Goal: Information Seeking & Learning: Learn about a topic

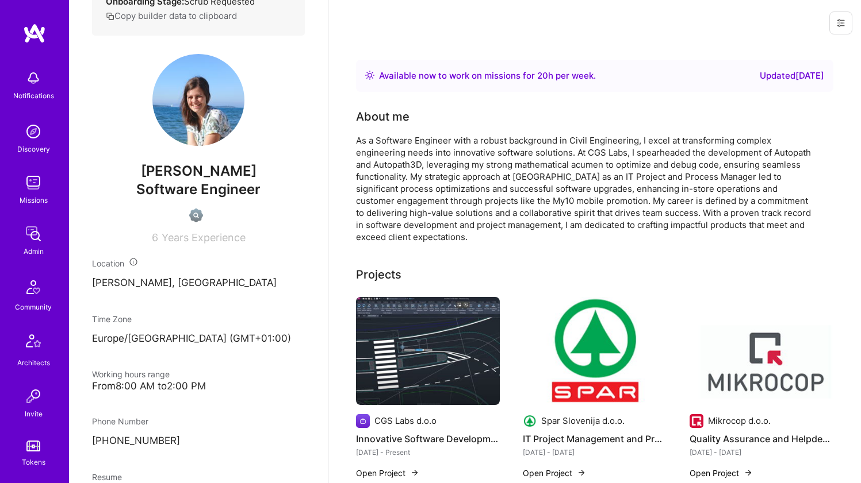
scroll to position [221, 0]
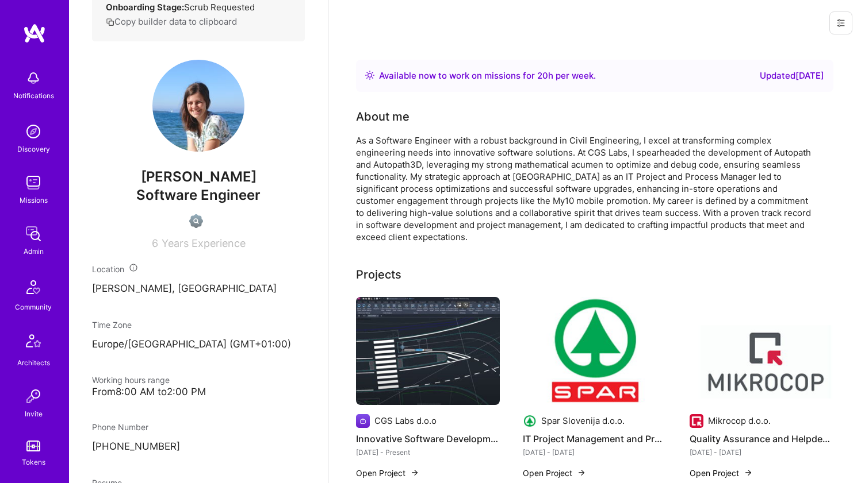
click at [437, 155] on div "As a Software Engineer with a robust background in Civil Engineering, I excel a…" at bounding box center [586, 189] width 460 height 109
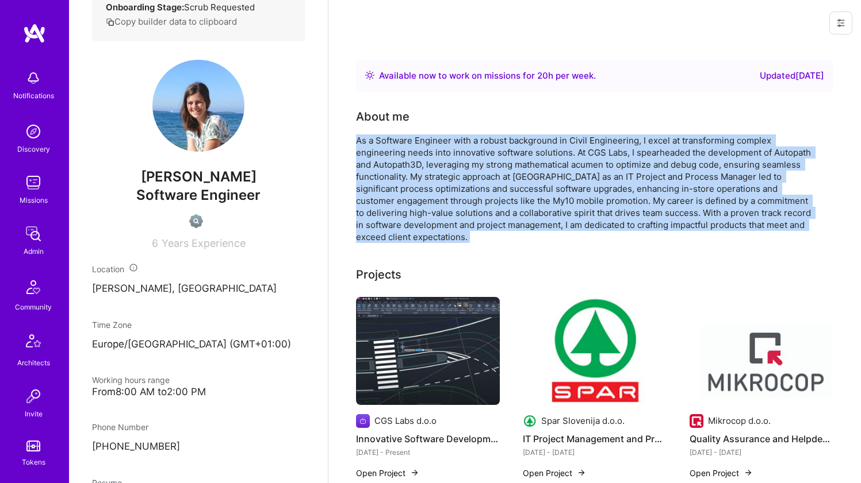
click at [437, 155] on div "As a Software Engineer with a robust background in Civil Engineering, I excel a…" at bounding box center [586, 189] width 460 height 109
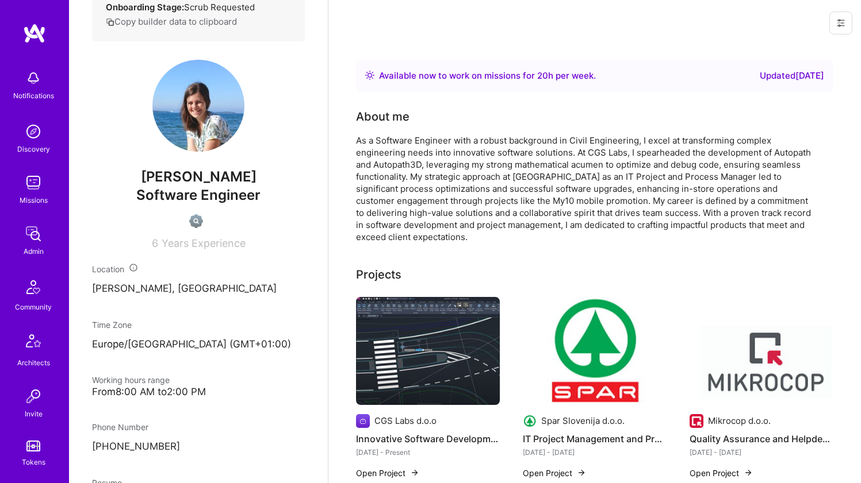
click at [437, 155] on div "As a Software Engineer with a robust background in Civil Engineering, I excel a…" at bounding box center [586, 189] width 460 height 109
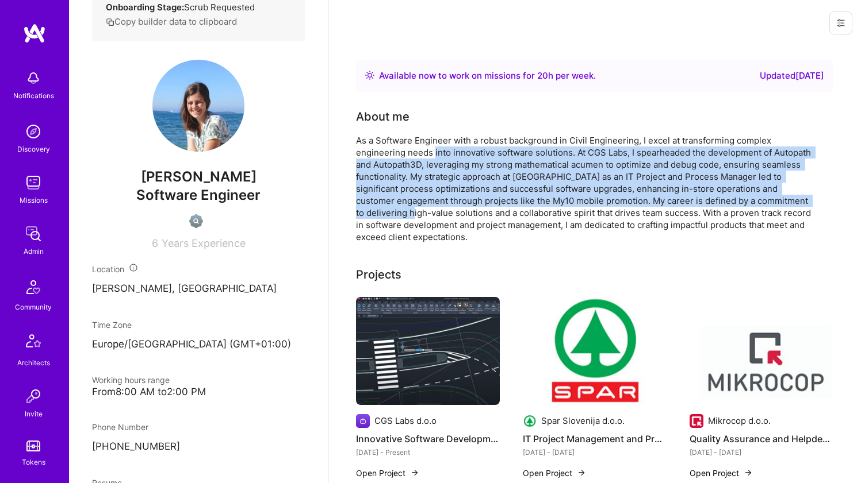
drag, startPoint x: 437, startPoint y: 155, endPoint x: 407, endPoint y: 212, distance: 64.3
click at [407, 212] on div "As a Software Engineer with a robust background in Civil Engineering, I excel a…" at bounding box center [586, 189] width 460 height 109
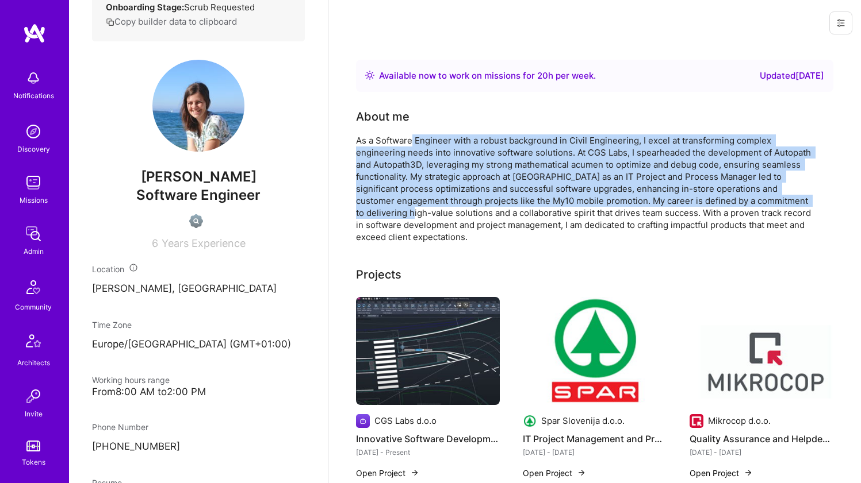
drag, startPoint x: 407, startPoint y: 212, endPoint x: 412, endPoint y: 143, distance: 69.2
click at [412, 143] on div "As a Software Engineer with a robust background in Civil Engineering, I excel a…" at bounding box center [586, 189] width 460 height 109
drag, startPoint x: 412, startPoint y: 143, endPoint x: 385, endPoint y: 212, distance: 74.6
click at [385, 212] on div "As a Software Engineer with a robust background in Civil Engineering, I excel a…" at bounding box center [586, 189] width 460 height 109
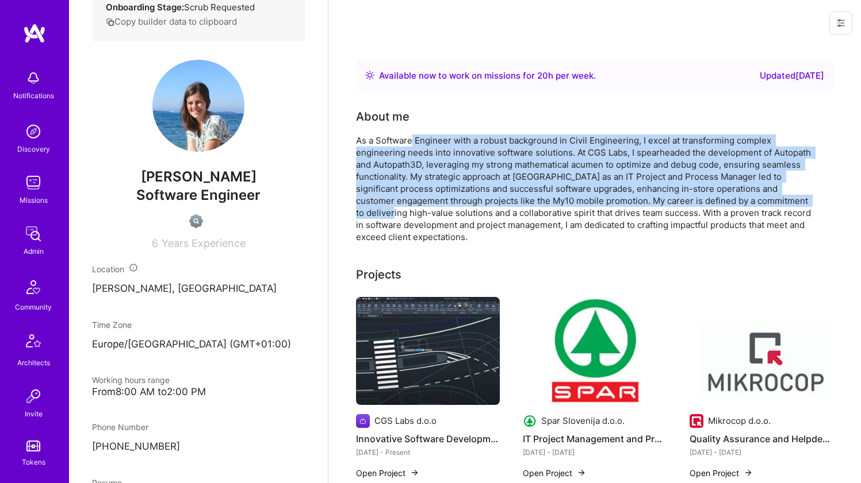
click at [385, 212] on div "As a Software Engineer with a robust background in Civil Engineering, I excel a…" at bounding box center [586, 189] width 460 height 109
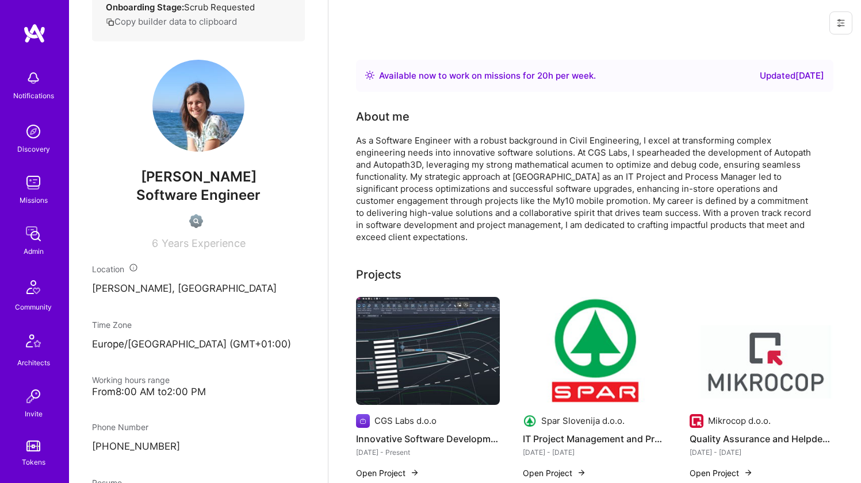
click at [385, 212] on div "As a Software Engineer with a robust background in Civil Engineering, I excel a…" at bounding box center [586, 189] width 460 height 109
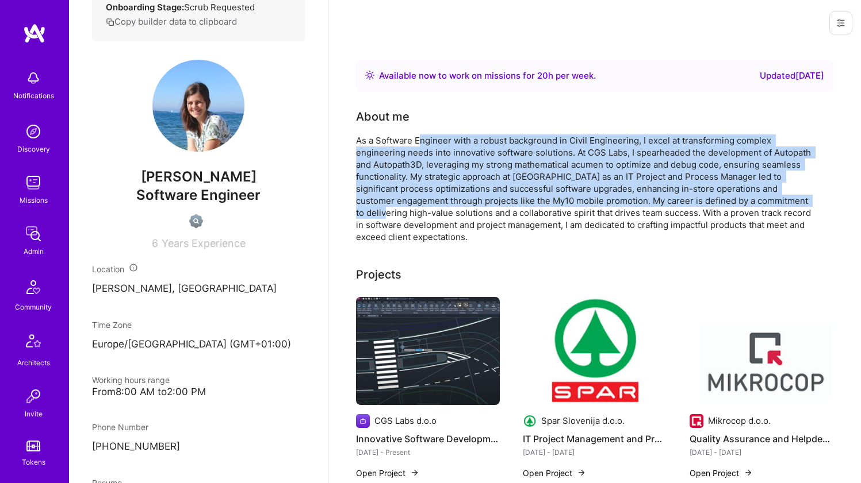
drag, startPoint x: 386, startPoint y: 210, endPoint x: 420, endPoint y: 143, distance: 75.1
click at [420, 143] on div "As a Software Engineer with a robust background in Civil Engineering, I excel a…" at bounding box center [586, 189] width 460 height 109
drag, startPoint x: 420, startPoint y: 143, endPoint x: 393, endPoint y: 208, distance: 70.9
click at [393, 208] on div "As a Software Engineer with a robust background in Civil Engineering, I excel a…" at bounding box center [586, 189] width 460 height 109
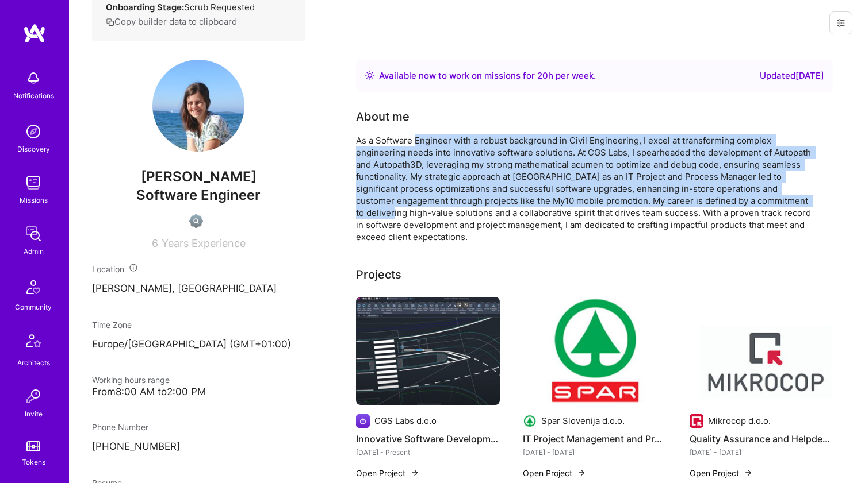
click at [393, 208] on div "As a Software Engineer with a robust background in Civil Engineering, I excel a…" at bounding box center [586, 189] width 460 height 109
drag, startPoint x: 393, startPoint y: 208, endPoint x: 397, endPoint y: 143, distance: 65.1
click at [397, 143] on div "As a Software Engineer with a robust background in Civil Engineering, I excel a…" at bounding box center [586, 189] width 460 height 109
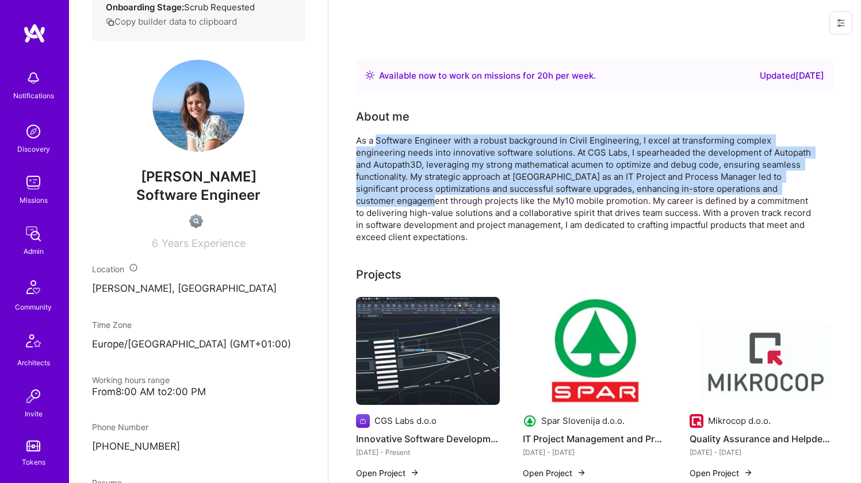
drag, startPoint x: 397, startPoint y: 143, endPoint x: 389, endPoint y: 201, distance: 58.6
click at [389, 201] on div "As a Software Engineer with a robust background in Civil Engineering, I excel a…" at bounding box center [586, 189] width 460 height 109
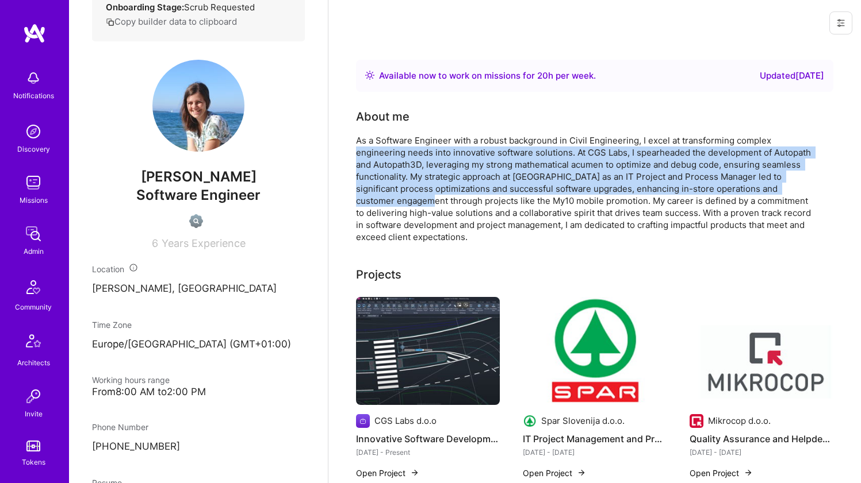
drag, startPoint x: 389, startPoint y: 201, endPoint x: 394, endPoint y: 148, distance: 53.1
click at [394, 148] on div "As a Software Engineer with a robust background in Civil Engineering, I excel a…" at bounding box center [586, 189] width 460 height 109
click at [395, 147] on div "As a Software Engineer with a robust background in Civil Engineering, I excel a…" at bounding box center [586, 189] width 460 height 109
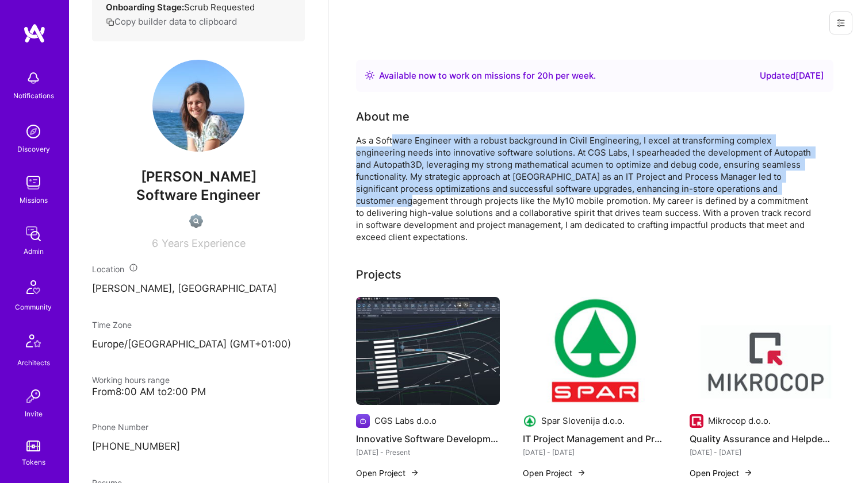
drag, startPoint x: 396, startPoint y: 144, endPoint x: 384, endPoint y: 195, distance: 52.6
click at [385, 195] on div "As a Software Engineer with a robust background in Civil Engineering, I excel a…" at bounding box center [586, 189] width 460 height 109
click at [384, 196] on div "As a Software Engineer with a robust background in Civil Engineering, I excel a…" at bounding box center [586, 189] width 460 height 109
drag, startPoint x: 384, startPoint y: 196, endPoint x: 396, endPoint y: 140, distance: 56.9
click at [396, 141] on div "As a Software Engineer with a robust background in Civil Engineering, I excel a…" at bounding box center [586, 189] width 460 height 109
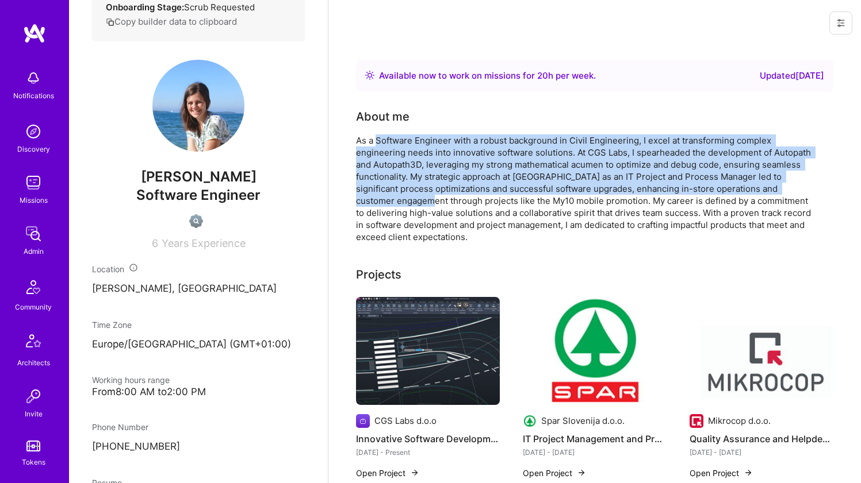
click at [396, 140] on div "As a Software Engineer with a robust background in Civil Engineering, I excel a…" at bounding box center [586, 189] width 460 height 109
drag, startPoint x: 396, startPoint y: 140, endPoint x: 391, endPoint y: 206, distance: 65.7
click at [391, 206] on div "As a Software Engineer with a robust background in Civil Engineering, I excel a…" at bounding box center [586, 189] width 460 height 109
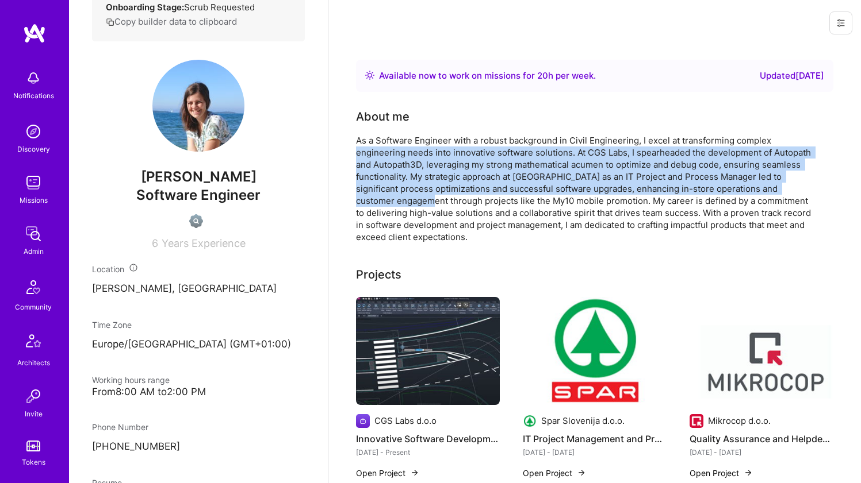
drag, startPoint x: 391, startPoint y: 206, endPoint x: 398, endPoint y: 146, distance: 60.3
click at [398, 146] on div "As a Software Engineer with a robust background in Civil Engineering, I excel a…" at bounding box center [586, 189] width 460 height 109
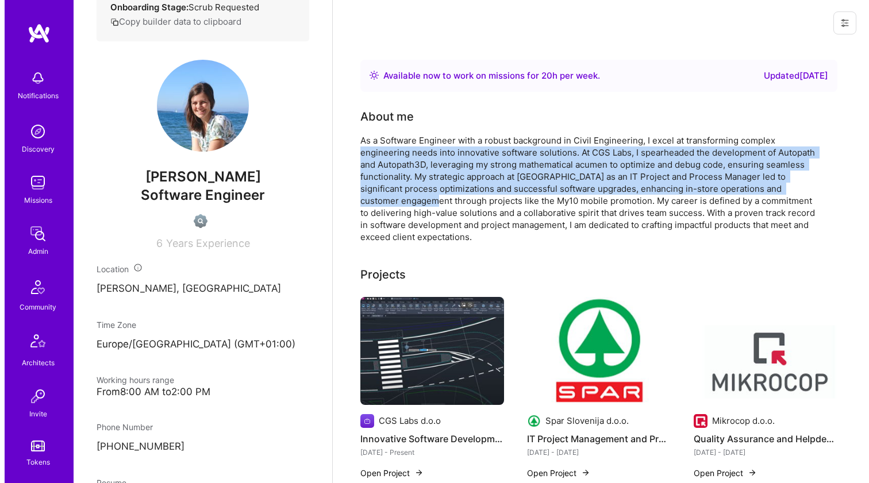
scroll to position [93, 0]
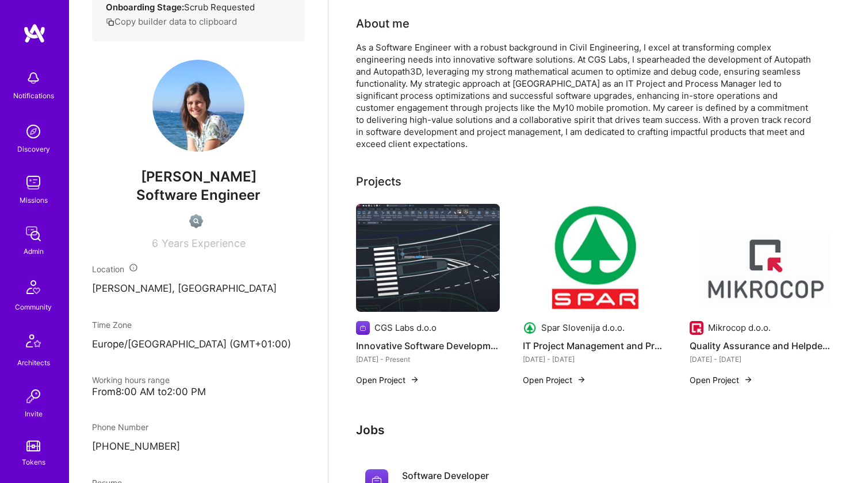
click at [391, 245] on img at bounding box center [428, 258] width 144 height 108
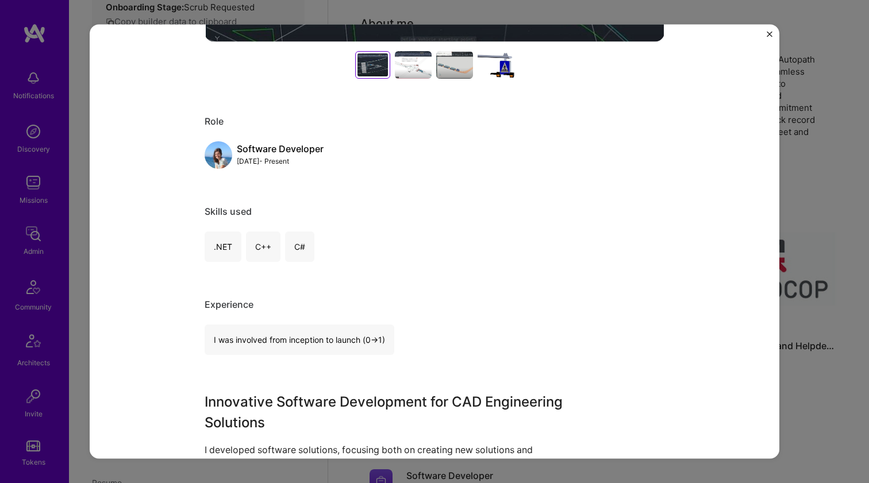
scroll to position [363, 0]
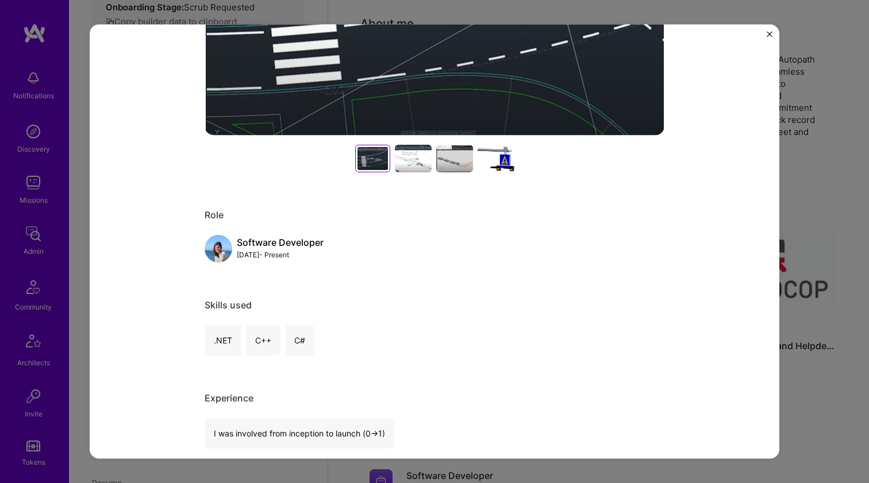
click at [415, 165] on div at bounding box center [413, 159] width 37 height 28
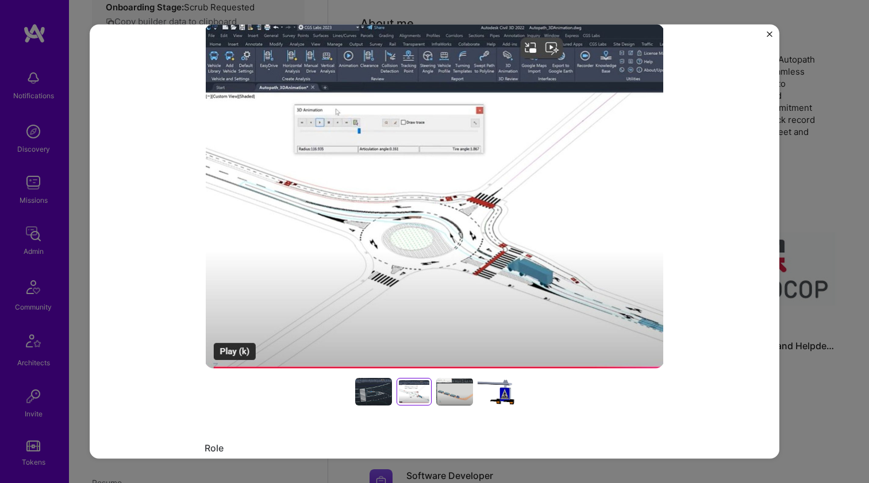
scroll to position [113, 0]
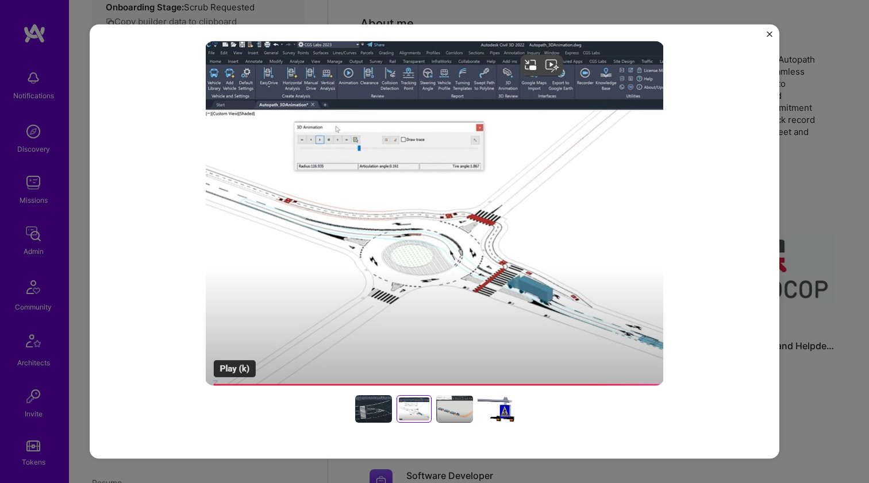
click at [439, 402] on div at bounding box center [454, 410] width 37 height 28
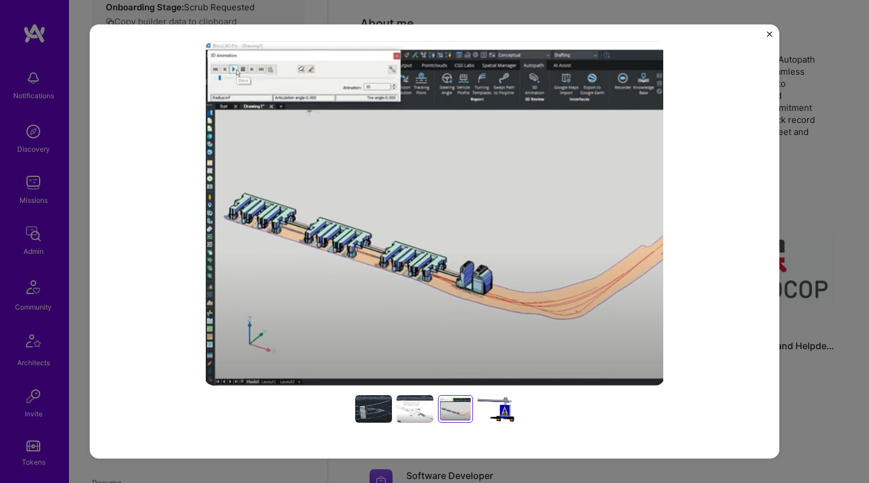
click at [478, 404] on div at bounding box center [496, 410] width 37 height 28
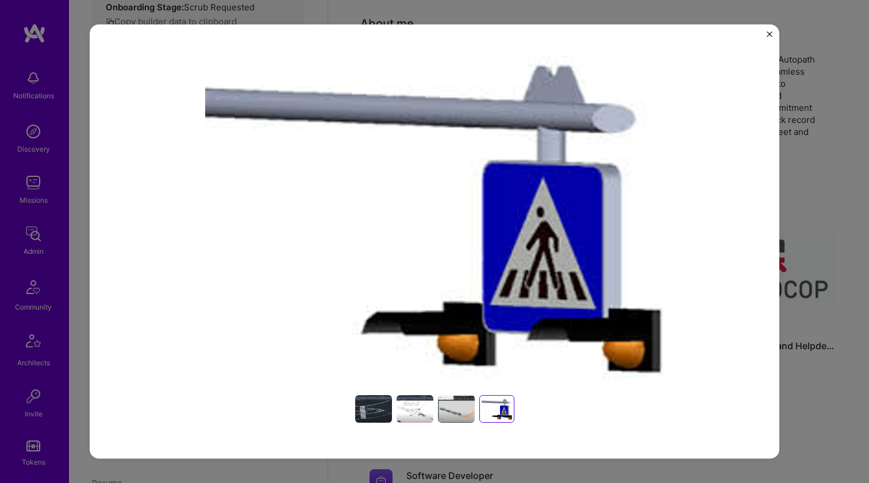
click at [455, 405] on div at bounding box center [456, 410] width 37 height 28
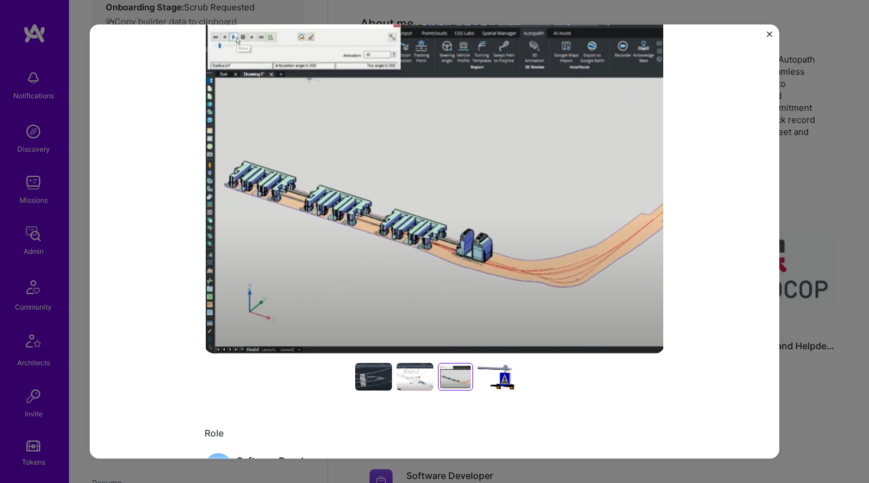
scroll to position [682, 0]
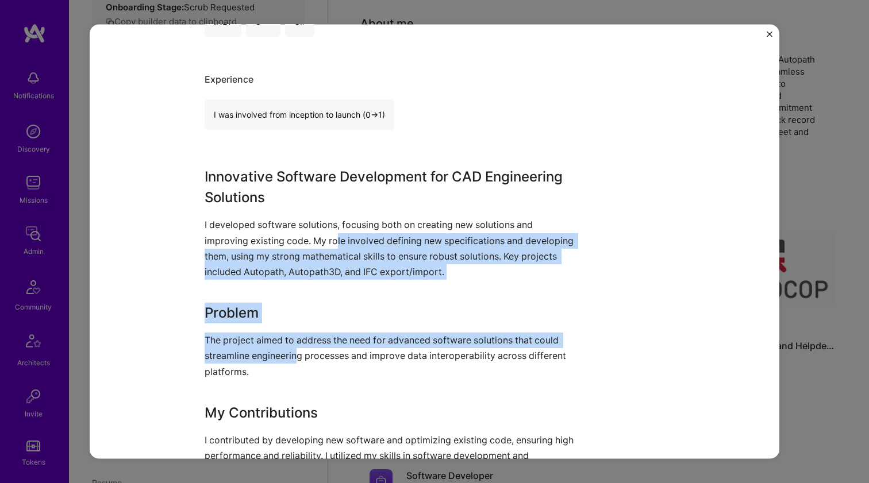
drag, startPoint x: 334, startPoint y: 233, endPoint x: 291, endPoint y: 349, distance: 123.1
click at [291, 349] on div "Innovative Software Development for CAD Engineering Solutions I developed softw…" at bounding box center [392, 365] width 374 height 397
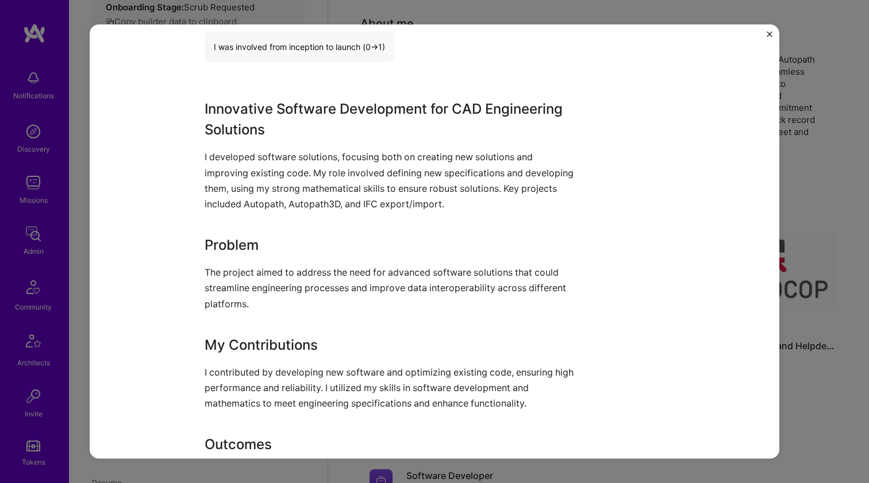
click at [289, 308] on p "The project aimed to address the need for advanced software solutions that coul…" at bounding box center [392, 288] width 374 height 47
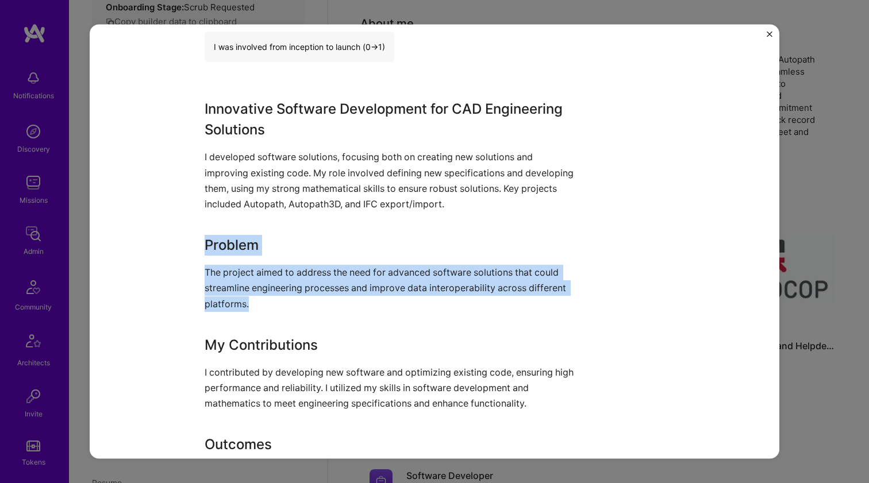
drag, startPoint x: 289, startPoint y: 308, endPoint x: 286, endPoint y: 228, distance: 80.0
click at [286, 228] on div "Innovative Software Development for CAD Engineering Solutions I developed softw…" at bounding box center [392, 297] width 374 height 397
drag, startPoint x: 286, startPoint y: 228, endPoint x: 281, endPoint y: 313, distance: 85.2
click at [281, 313] on div "Innovative Software Development for CAD Engineering Solutions I developed softw…" at bounding box center [392, 297] width 374 height 397
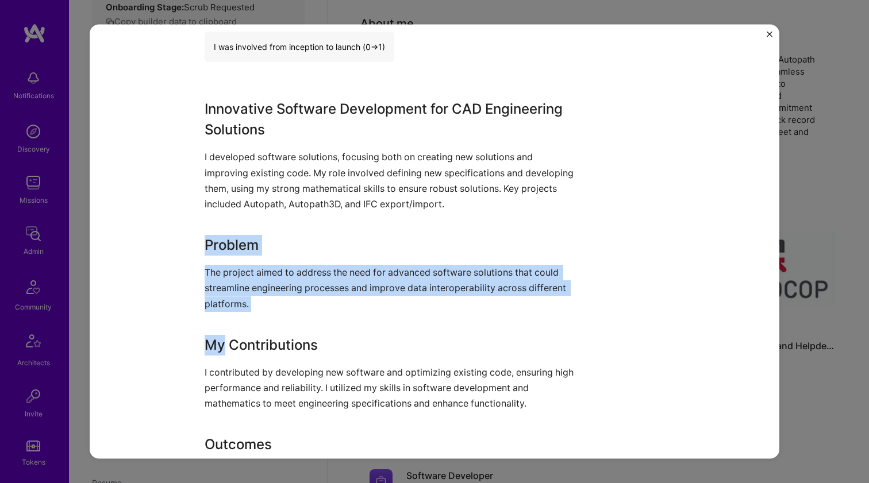
click at [281, 313] on div "Innovative Software Development for CAD Engineering Solutions I developed softw…" at bounding box center [392, 297] width 374 height 397
drag, startPoint x: 281, startPoint y: 313, endPoint x: 279, endPoint y: 229, distance: 83.4
click at [279, 229] on div "Innovative Software Development for CAD Engineering Solutions I developed softw…" at bounding box center [392, 297] width 374 height 397
drag, startPoint x: 279, startPoint y: 229, endPoint x: 267, endPoint y: 309, distance: 80.2
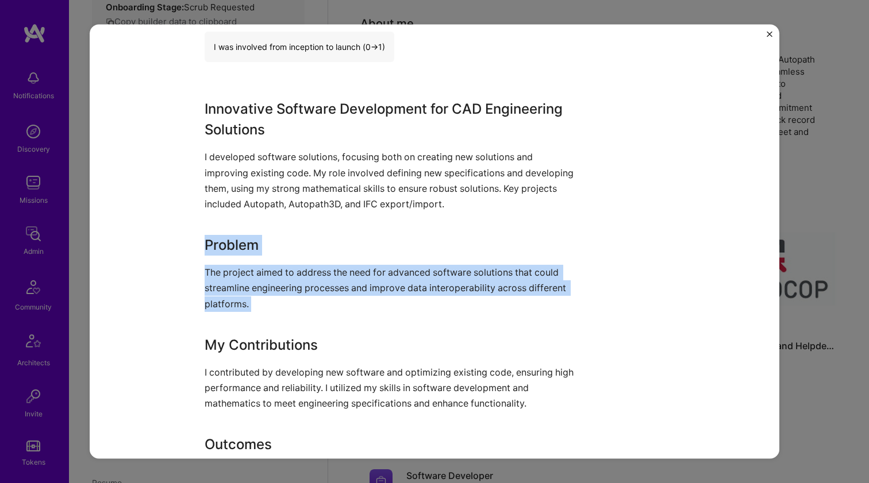
click at [267, 309] on div "Innovative Software Development for CAD Engineering Solutions I developed softw…" at bounding box center [392, 297] width 374 height 397
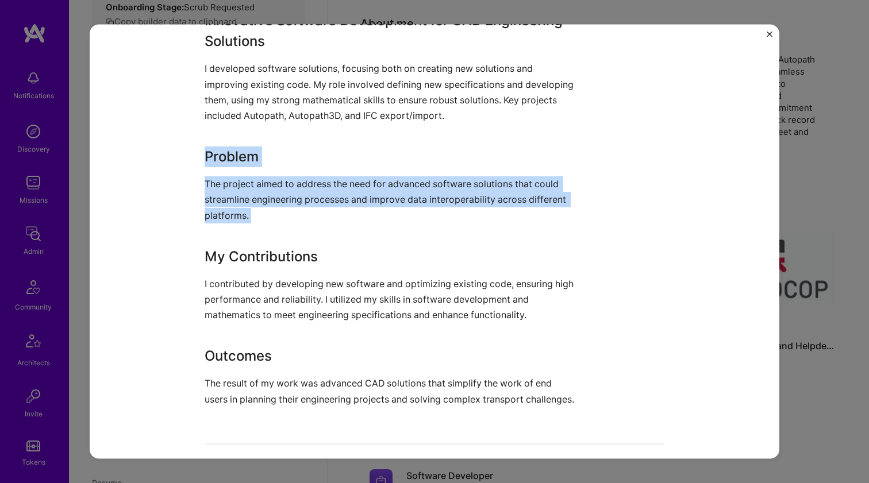
scroll to position [921, 0]
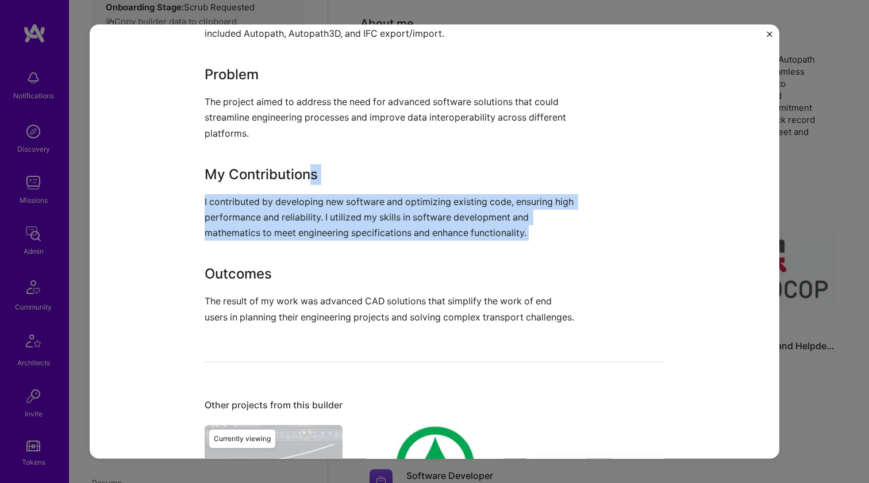
drag, startPoint x: 305, startPoint y: 178, endPoint x: 304, endPoint y: 256, distance: 78.2
click at [304, 256] on div "Innovative Software Development for CAD Engineering Solutions I developed softw…" at bounding box center [392, 126] width 374 height 397
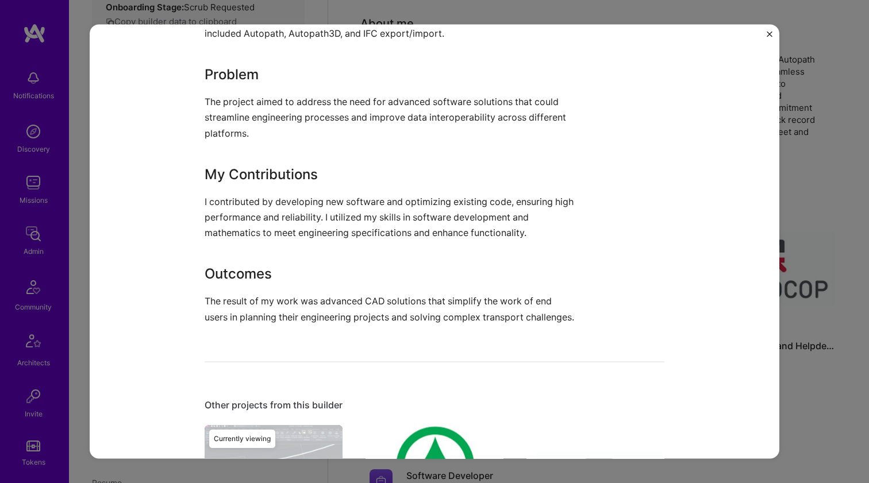
click at [304, 256] on div "Innovative Software Development for CAD Engineering Solutions I developed softw…" at bounding box center [392, 126] width 374 height 397
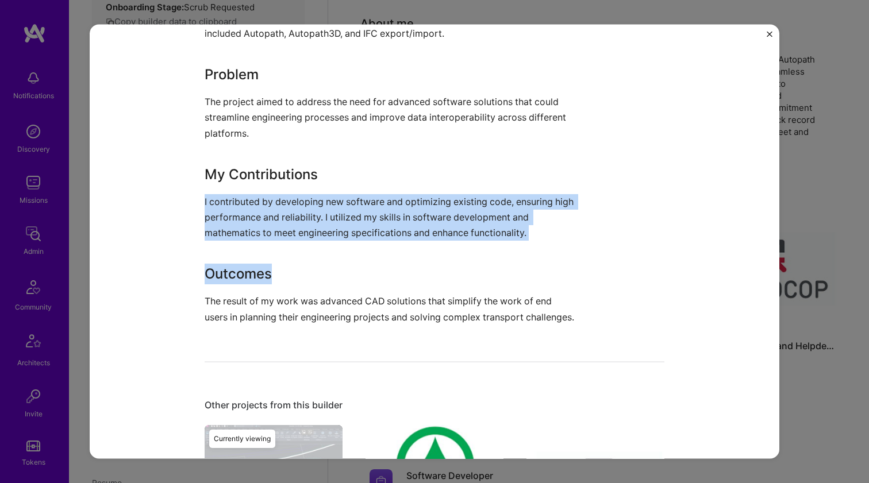
drag, startPoint x: 304, startPoint y: 256, endPoint x: 305, endPoint y: 182, distance: 74.2
click at [305, 182] on div "Innovative Software Development for CAD Engineering Solutions I developed softw…" at bounding box center [392, 126] width 374 height 397
click at [305, 182] on h3 "My Contributions" at bounding box center [392, 174] width 374 height 21
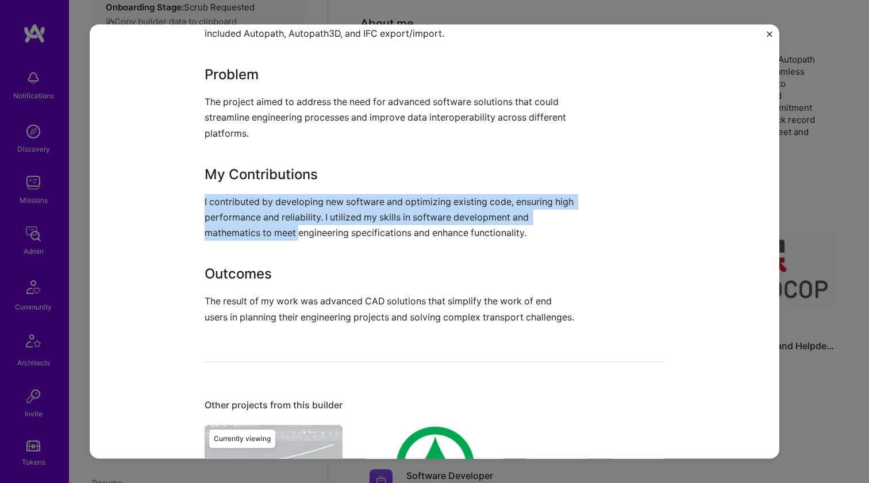
drag, startPoint x: 305, startPoint y: 182, endPoint x: 295, endPoint y: 232, distance: 51.0
click at [295, 232] on div "Innovative Software Development for CAD Engineering Solutions I developed softw…" at bounding box center [392, 126] width 374 height 397
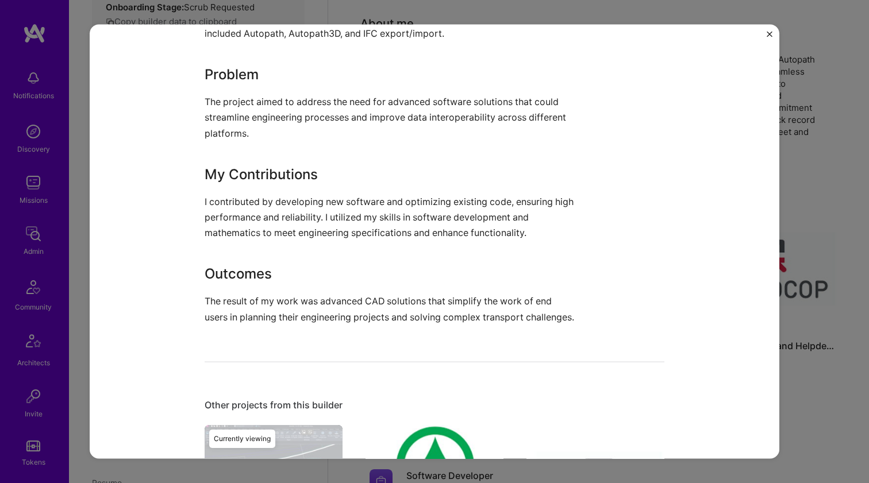
click at [295, 232] on p "I contributed by developing new software and optimizing existing code, ensuring…" at bounding box center [392, 217] width 374 height 47
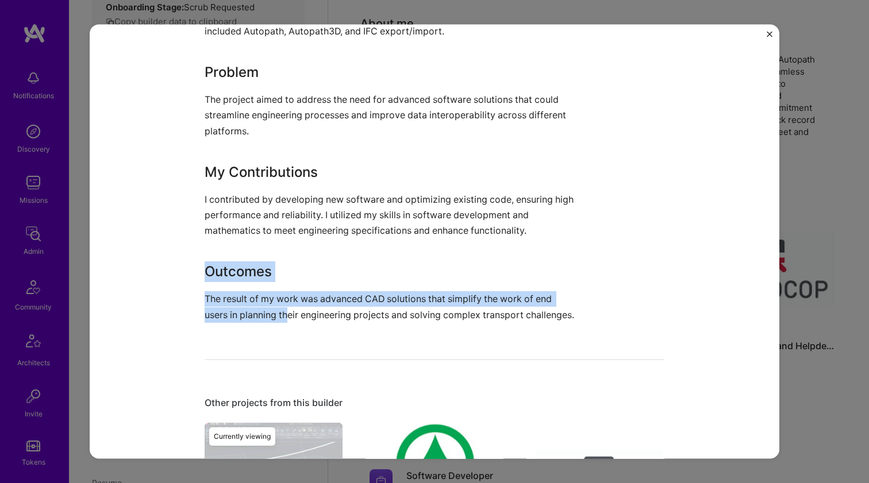
drag, startPoint x: 291, startPoint y: 251, endPoint x: 287, endPoint y: 304, distance: 53.1
click at [287, 304] on div "Innovative Software Development for CAD Engineering Solutions I developed softw…" at bounding box center [392, 124] width 374 height 397
click at [287, 304] on p "The result of my work was advanced CAD solutions that simplify the work of end …" at bounding box center [392, 306] width 374 height 31
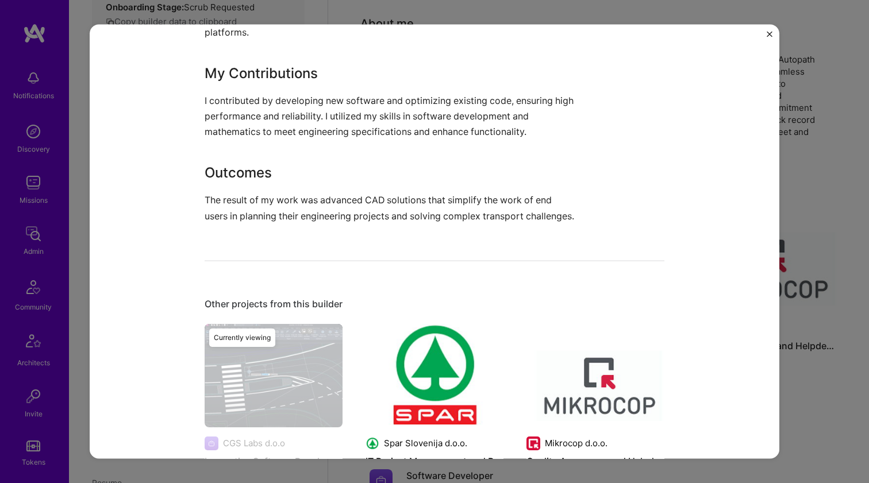
scroll to position [1099, 0]
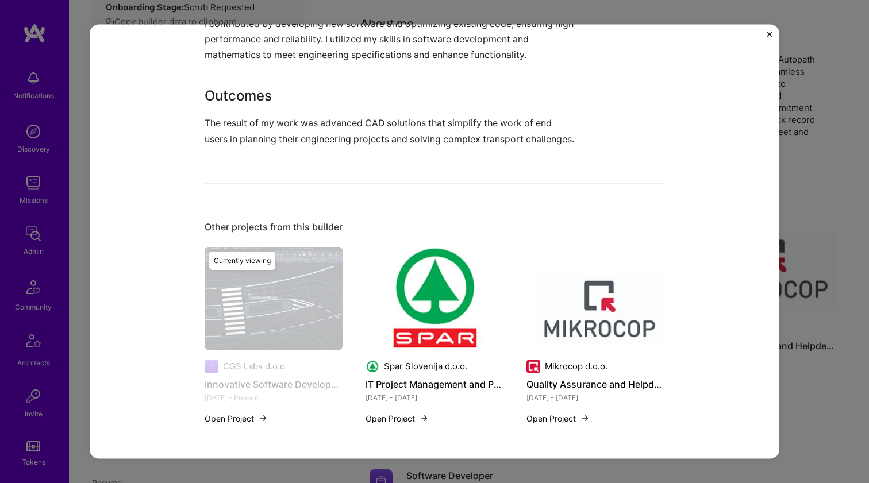
click at [432, 281] on img at bounding box center [435, 298] width 138 height 103
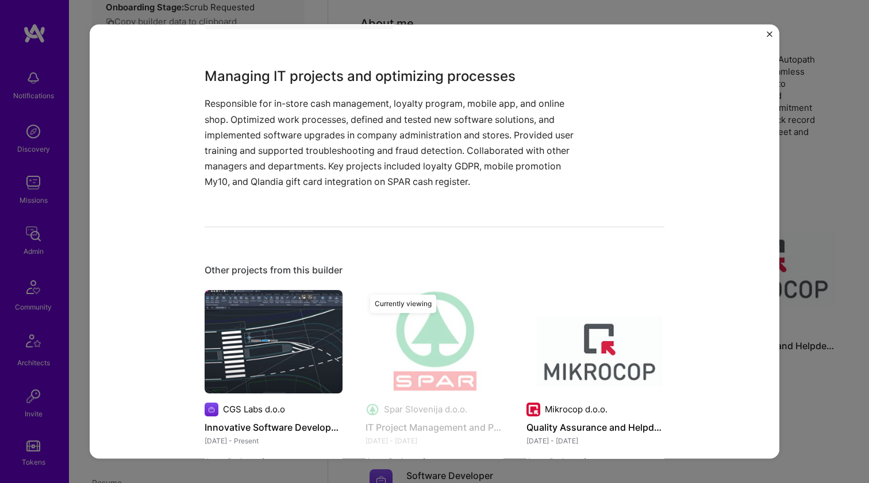
scroll to position [790, 0]
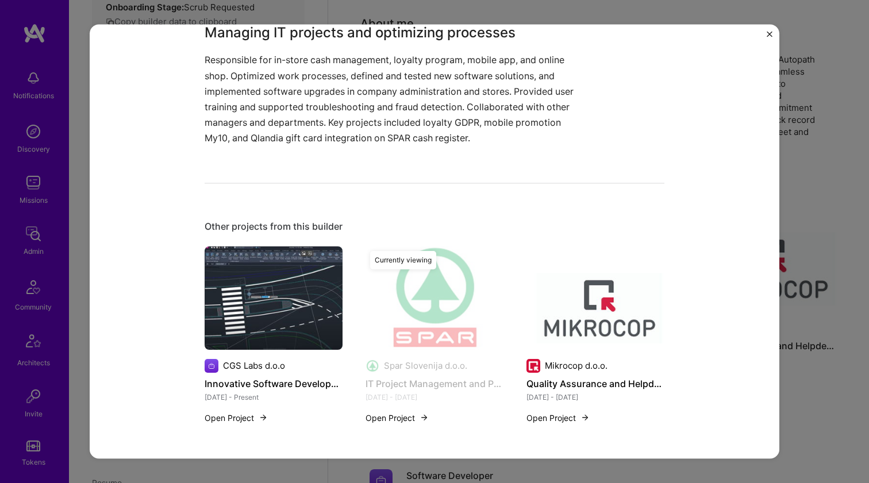
click at [570, 286] on img at bounding box center [596, 297] width 138 height 103
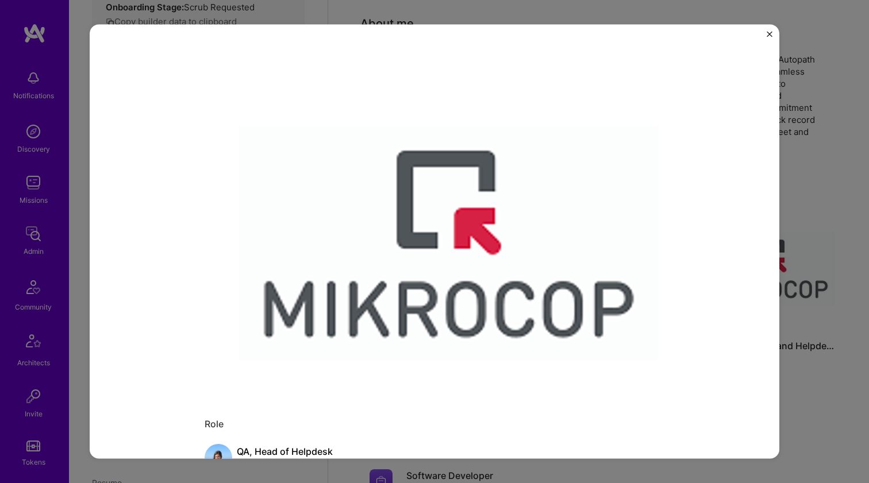
scroll to position [728, 0]
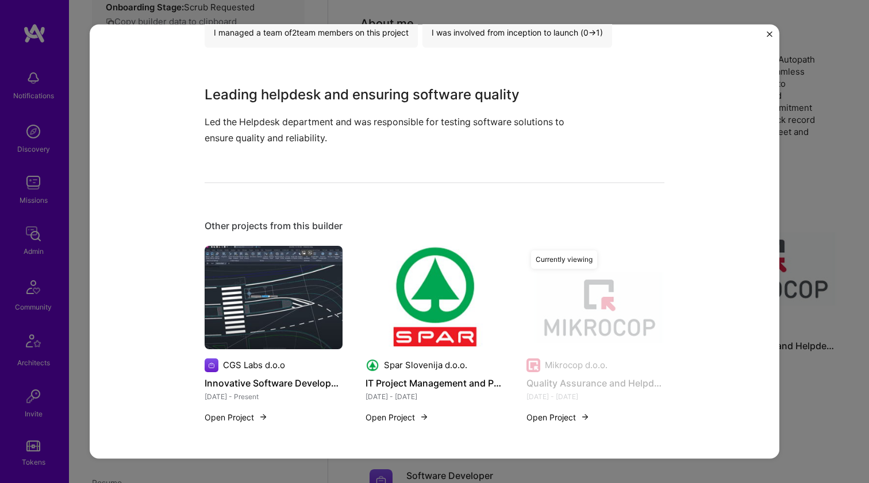
click at [310, 278] on img at bounding box center [274, 296] width 138 height 103
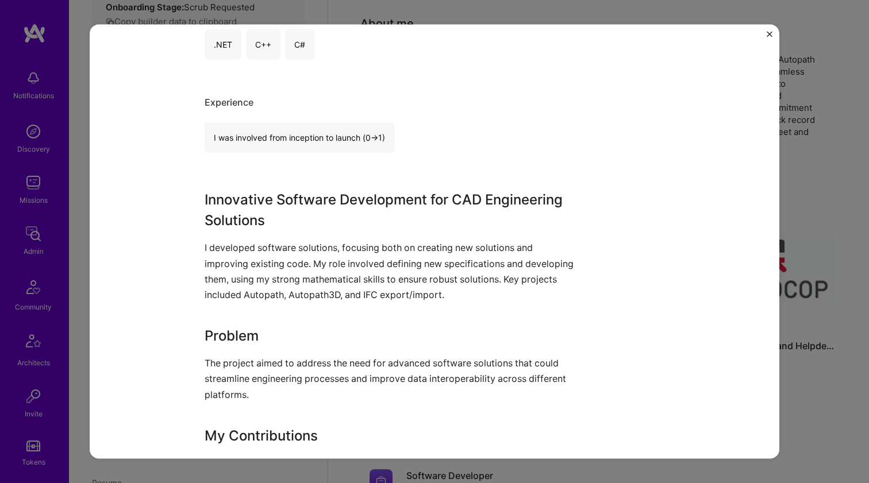
scroll to position [795, 0]
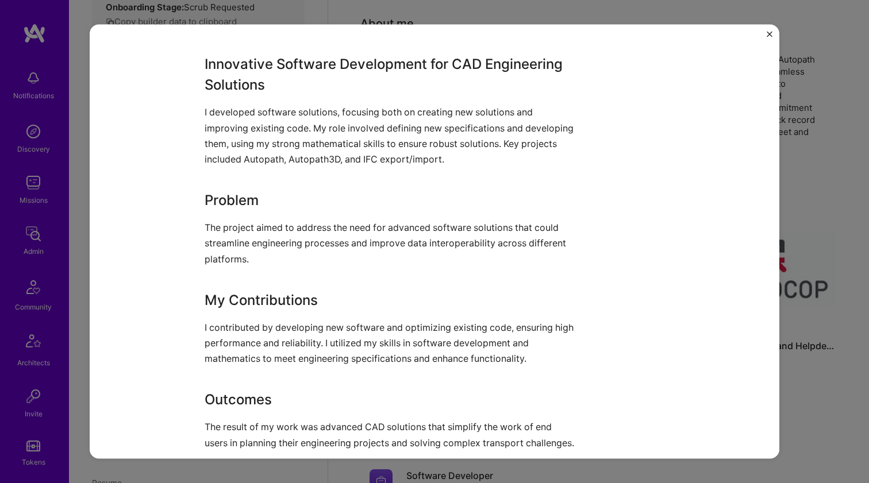
click at [354, 118] on p "I developed software solutions, focusing both on creating new solutions and imp…" at bounding box center [392, 136] width 374 height 63
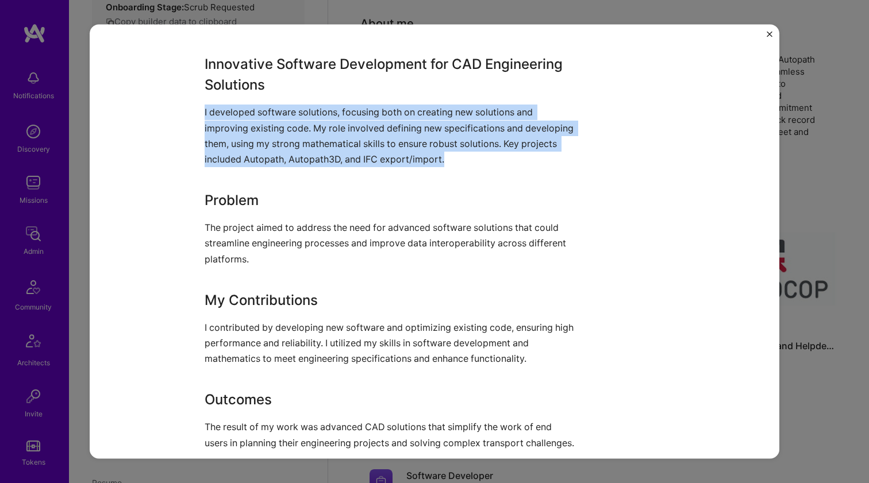
drag, startPoint x: 354, startPoint y: 118, endPoint x: 345, endPoint y: 198, distance: 80.4
click at [345, 198] on div "Innovative Software Development for CAD Engineering Solutions I developed softw…" at bounding box center [392, 252] width 374 height 397
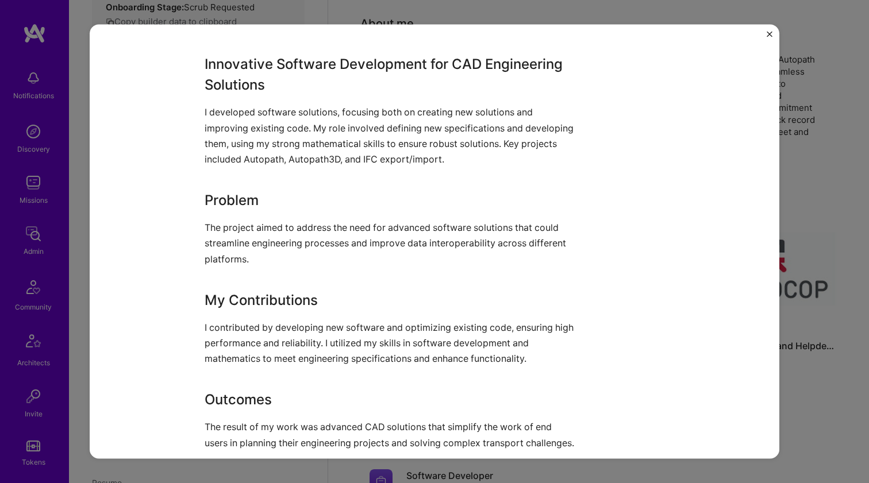
click at [345, 198] on h3 "Problem" at bounding box center [392, 200] width 374 height 21
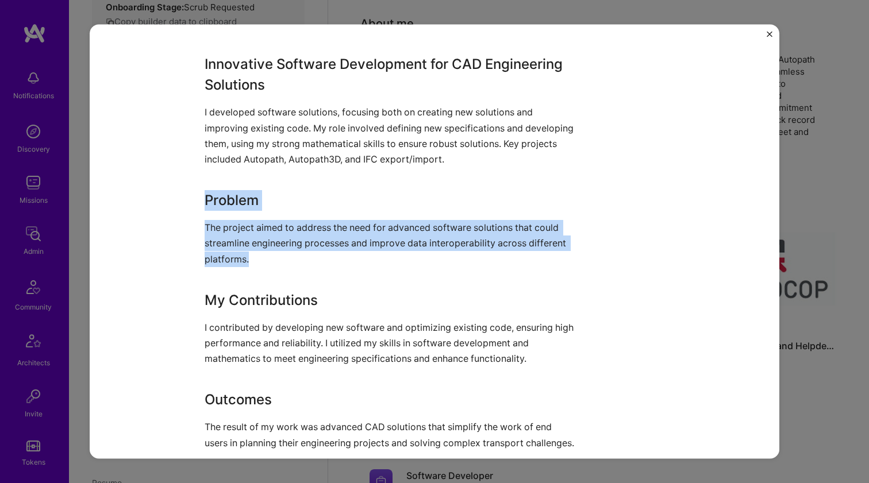
click at [332, 251] on p "The project aimed to address the need for advanced software solutions that coul…" at bounding box center [392, 243] width 374 height 47
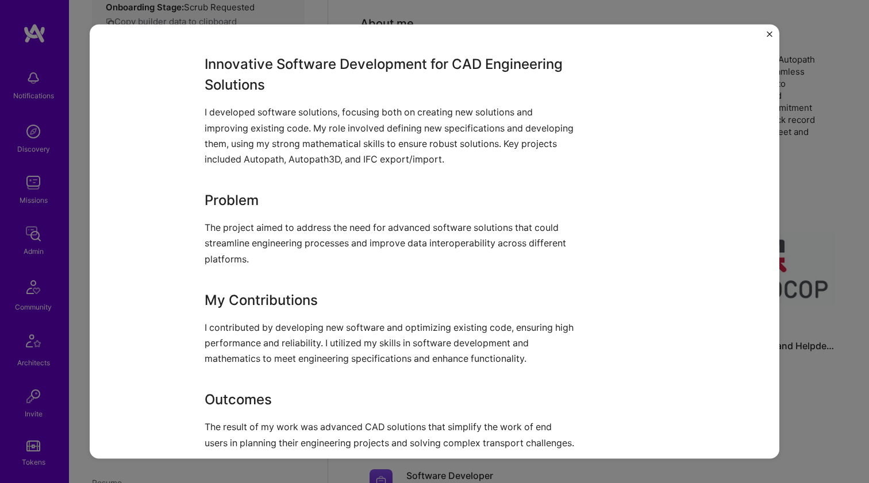
click at [327, 265] on p "The project aimed to address the need for advanced software solutions that coul…" at bounding box center [392, 243] width 374 height 47
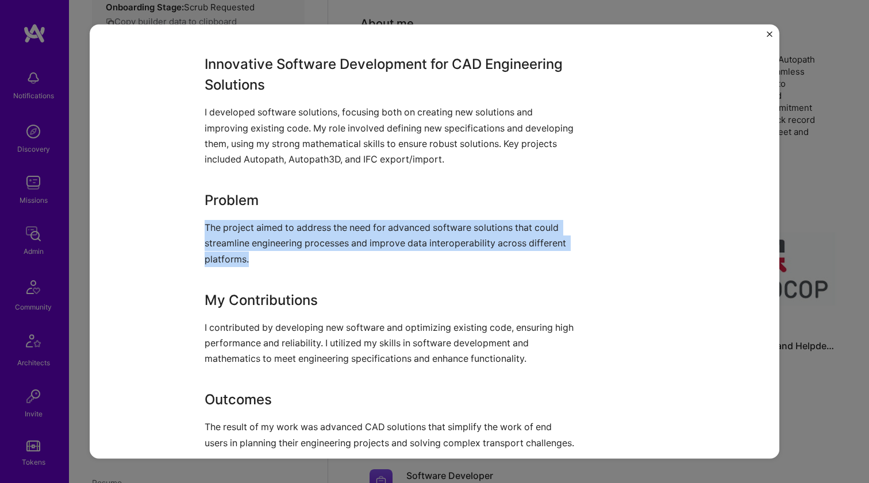
click at [327, 265] on p "The project aimed to address the need for advanced software solutions that coul…" at bounding box center [392, 243] width 374 height 47
click at [354, 155] on p "I developed software solutions, focusing both on creating new solutions and imp…" at bounding box center [392, 136] width 374 height 63
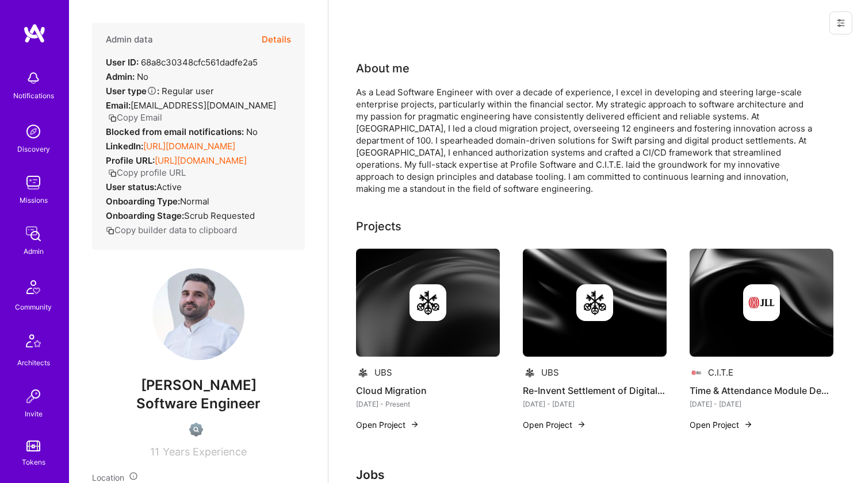
click at [222, 141] on link "[URL][DOMAIN_NAME]" at bounding box center [189, 146] width 92 height 11
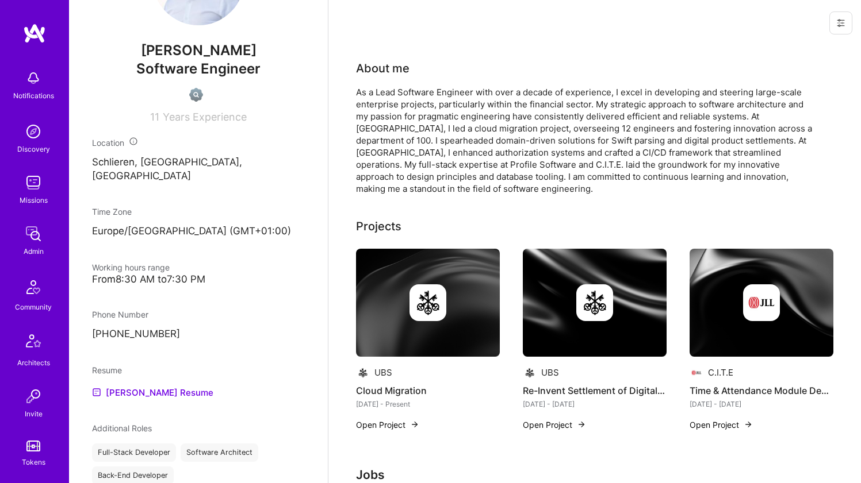
scroll to position [396, 0]
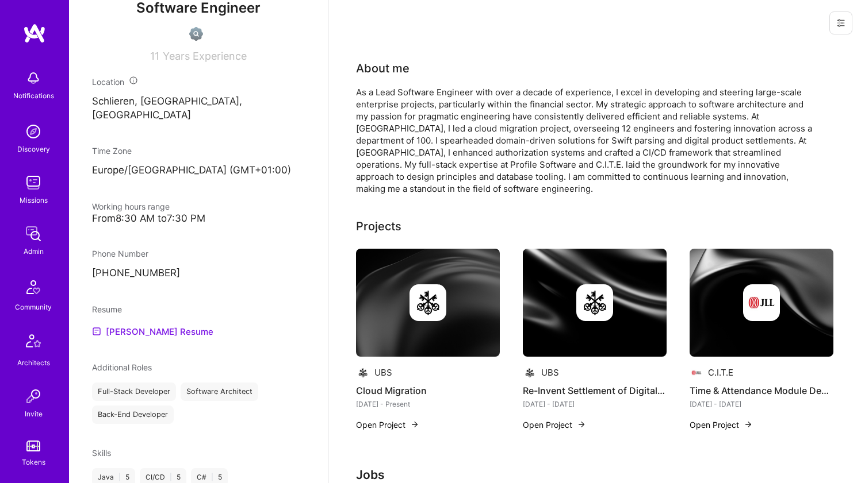
click at [138, 332] on link "[PERSON_NAME] Resume" at bounding box center [152, 332] width 121 height 14
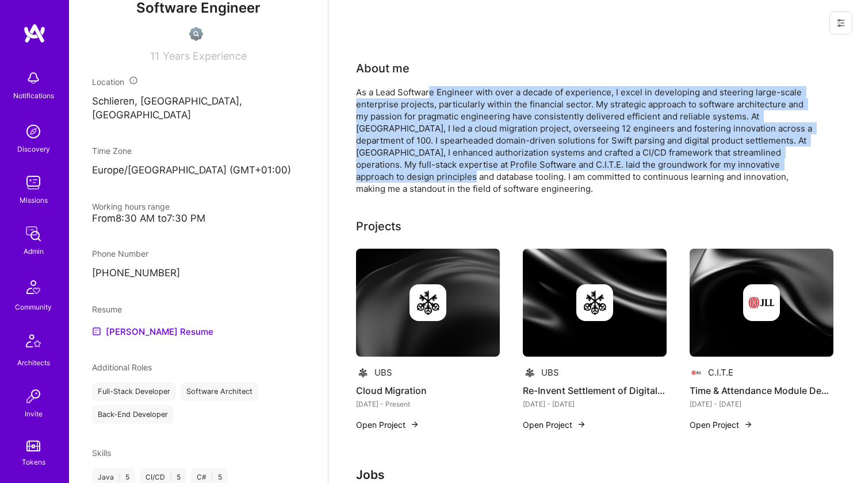
drag, startPoint x: 429, startPoint y: 90, endPoint x: 394, endPoint y: 175, distance: 92.6
click at [394, 175] on div "As a Lead Software Engineer with over a decade of experience, I excel in develo…" at bounding box center [586, 140] width 460 height 109
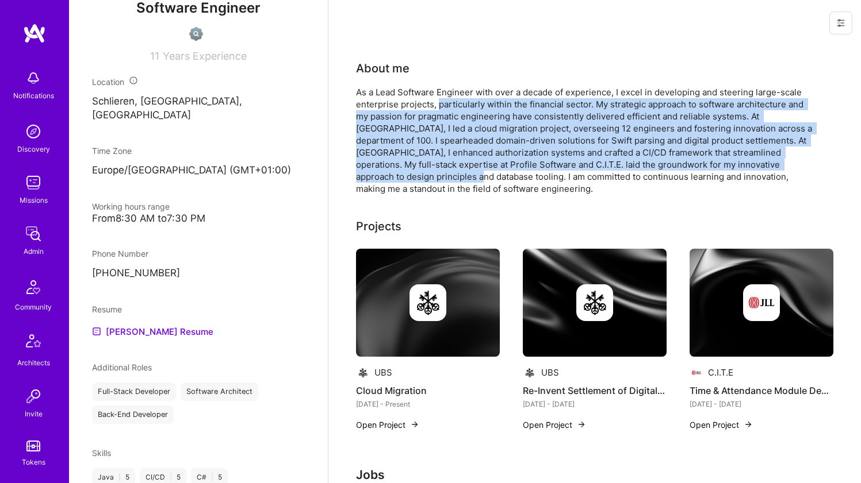
drag, startPoint x: 394, startPoint y: 175, endPoint x: 445, endPoint y: 99, distance: 91.5
click at [445, 99] on div "As a Lead Software Engineer with over a decade of experience, I excel in develo…" at bounding box center [586, 140] width 460 height 109
click at [446, 98] on div "As a Lead Software Engineer with over a decade of experience, I excel in develo…" at bounding box center [586, 140] width 460 height 109
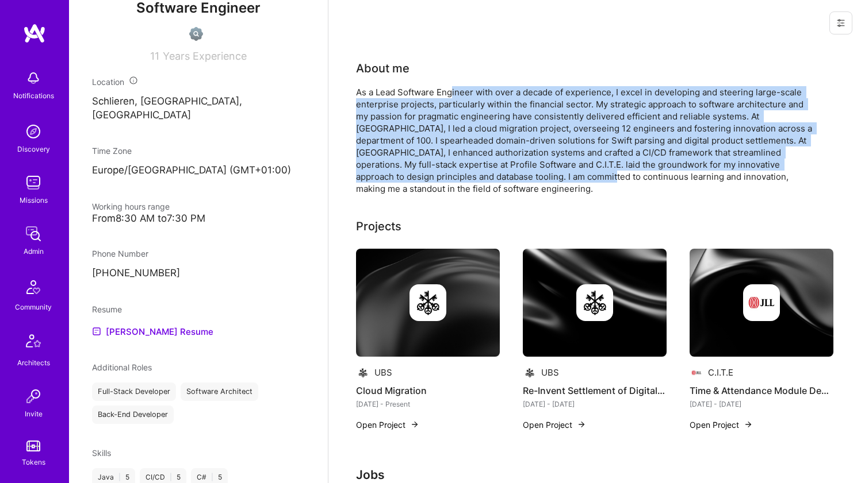
drag, startPoint x: 453, startPoint y: 92, endPoint x: 539, endPoint y: 176, distance: 120.7
click at [539, 176] on div "As a Lead Software Engineer with over a decade of experience, I excel in develo…" at bounding box center [586, 140] width 460 height 109
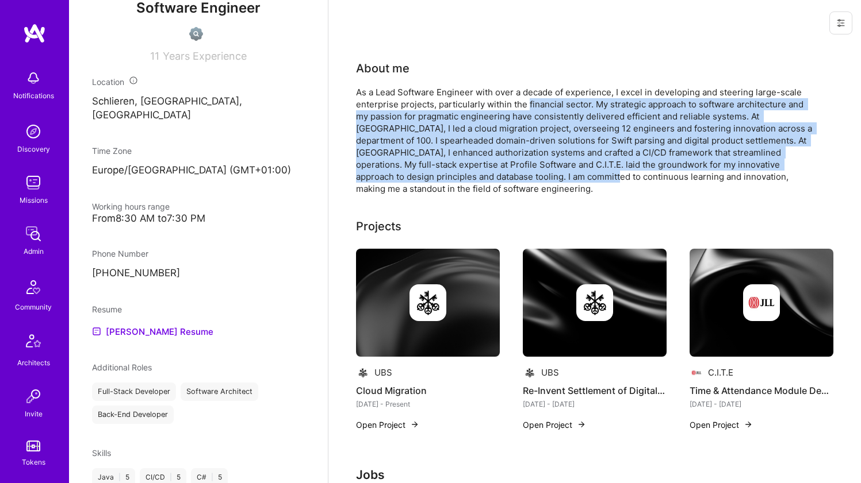
drag, startPoint x: 539, startPoint y: 176, endPoint x: 529, endPoint y: 99, distance: 77.7
click at [529, 99] on div "As a Lead Software Engineer with over a decade of experience, I excel in develo…" at bounding box center [586, 140] width 460 height 109
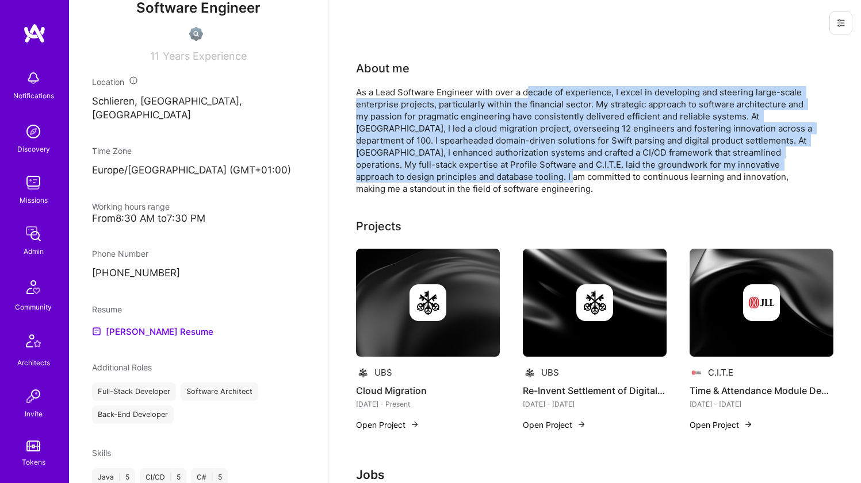
drag, startPoint x: 531, startPoint y: 93, endPoint x: 504, endPoint y: 175, distance: 86.5
click at [504, 175] on div "As a Lead Software Engineer with over a decade of experience, I excel in develo…" at bounding box center [586, 140] width 460 height 109
drag, startPoint x: 504, startPoint y: 175, endPoint x: 493, endPoint y: 95, distance: 80.6
click at [493, 95] on div "As a Lead Software Engineer with over a decade of experience, I excel in develo…" at bounding box center [586, 140] width 460 height 109
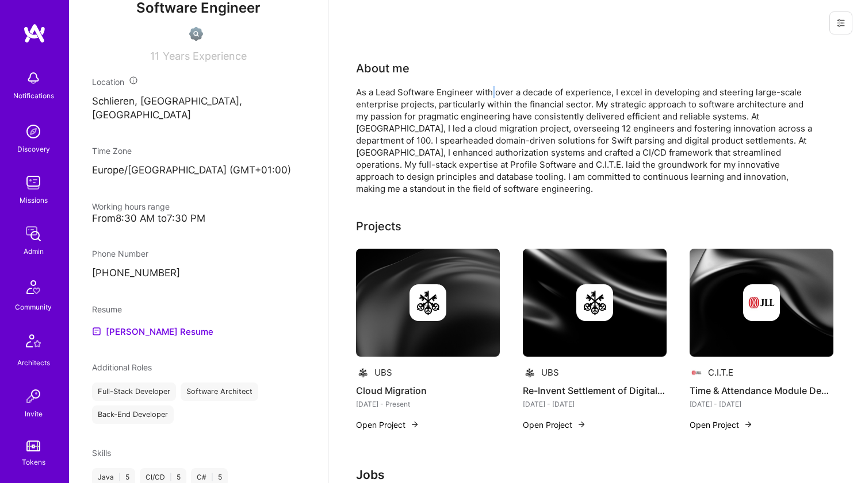
click at [493, 95] on div "As a Lead Software Engineer with over a decade of experience, I excel in develo…" at bounding box center [586, 140] width 460 height 109
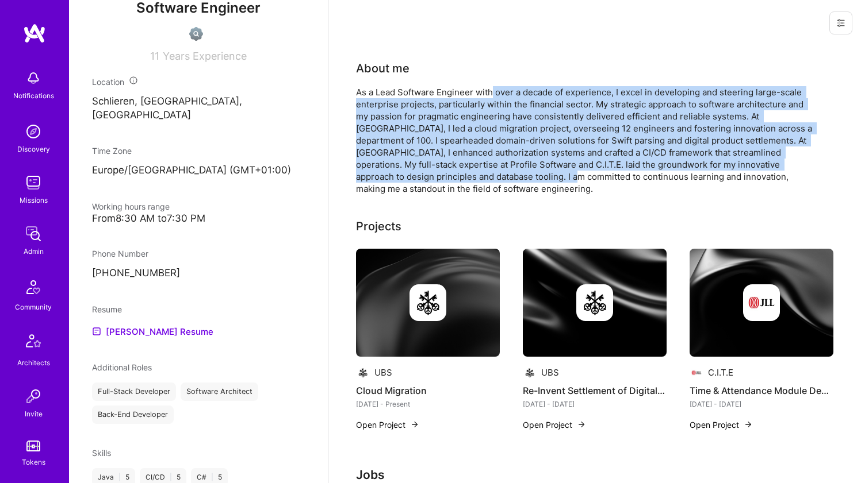
drag, startPoint x: 493, startPoint y: 95, endPoint x: 485, endPoint y: 182, distance: 87.2
click at [485, 182] on div "As a Lead Software Engineer with over a decade of experience, I excel in develo…" at bounding box center [586, 140] width 460 height 109
drag, startPoint x: 485, startPoint y: 182, endPoint x: 486, endPoint y: 91, distance: 90.3
click at [486, 91] on div "As a Lead Software Engineer with over a decade of experience, I excel in develo…" at bounding box center [586, 140] width 460 height 109
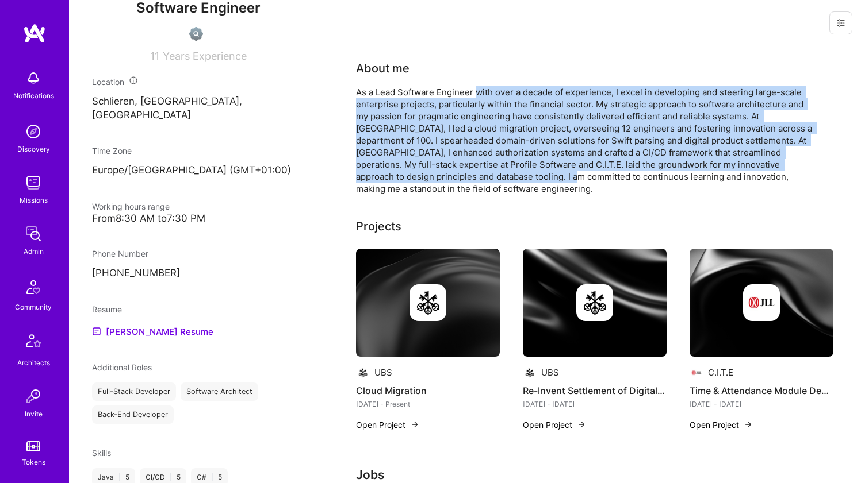
click at [486, 91] on div "As a Lead Software Engineer with over a decade of experience, I excel in develo…" at bounding box center [586, 140] width 460 height 109
drag, startPoint x: 486, startPoint y: 91, endPoint x: 558, endPoint y: 172, distance: 108.3
click at [558, 172] on div "As a Lead Software Engineer with over a decade of experience, I excel in develo…" at bounding box center [586, 140] width 460 height 109
drag, startPoint x: 558, startPoint y: 172, endPoint x: 564, endPoint y: 93, distance: 80.1
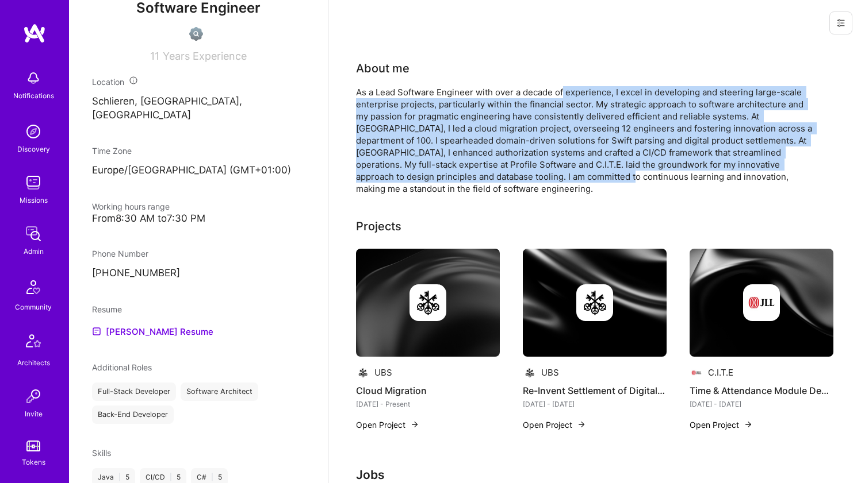
click at [564, 93] on div "As a Lead Software Engineer with over a decade of experience, I excel in develo…" at bounding box center [586, 140] width 460 height 109
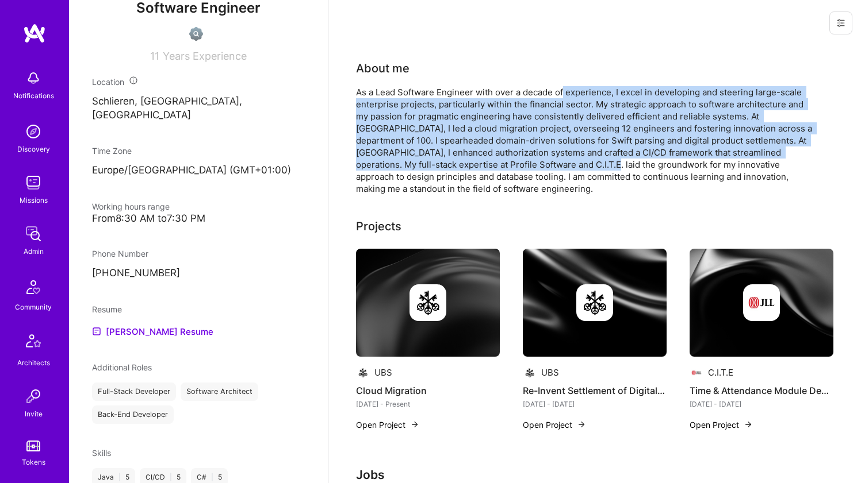
drag, startPoint x: 564, startPoint y: 93, endPoint x: 555, endPoint y: 170, distance: 77.5
click at [555, 170] on div "As a Lead Software Engineer with over a decade of experience, I excel in develo…" at bounding box center [586, 140] width 460 height 109
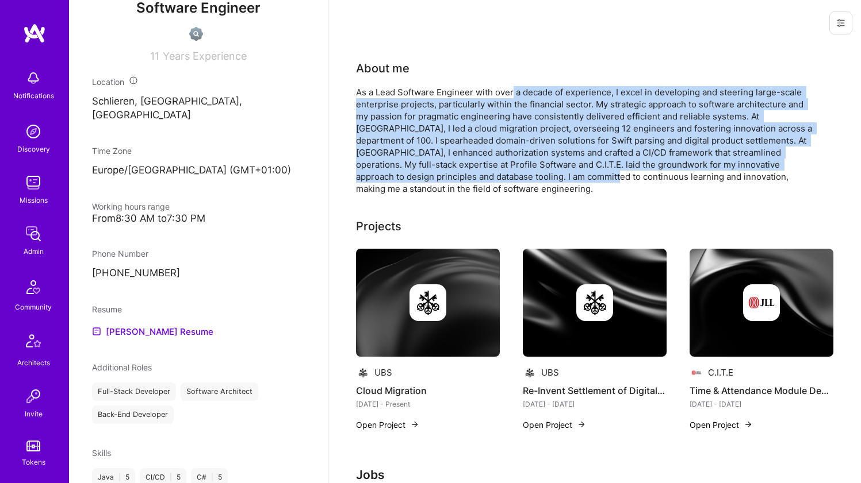
drag, startPoint x: 540, startPoint y: 170, endPoint x: 515, endPoint y: 87, distance: 86.2
click at [515, 88] on div "As a Lead Software Engineer with over a decade of experience, I excel in develo…" at bounding box center [586, 140] width 460 height 109
click at [515, 87] on div "As a Lead Software Engineer with over a decade of experience, I excel in develo…" at bounding box center [586, 140] width 460 height 109
drag, startPoint x: 515, startPoint y: 87, endPoint x: 510, endPoint y: 172, distance: 85.2
click at [510, 172] on div "As a Lead Software Engineer with over a decade of experience, I excel in develo…" at bounding box center [586, 140] width 460 height 109
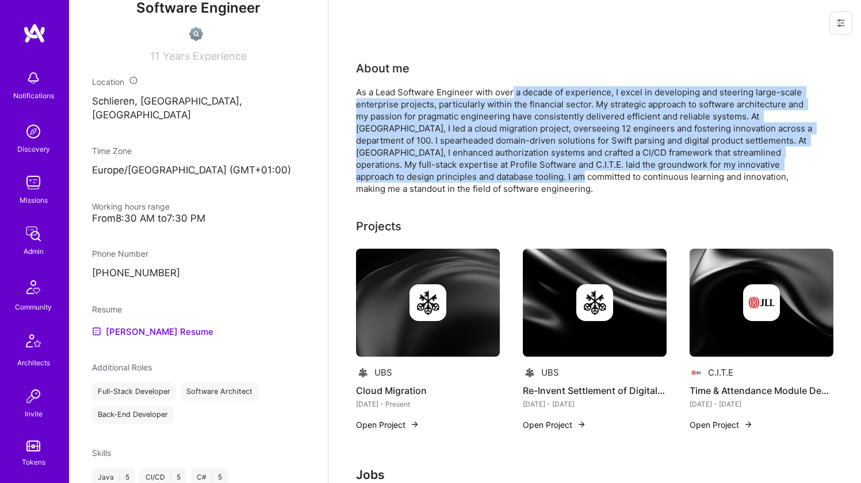
click at [510, 172] on div "As a Lead Software Engineer with over a decade of experience, I excel in develo…" at bounding box center [586, 140] width 460 height 109
drag, startPoint x: 510, startPoint y: 172, endPoint x: 513, endPoint y: 94, distance: 78.2
click at [513, 94] on div "As a Lead Software Engineer with over a decade of experience, I excel in develo…" at bounding box center [586, 140] width 460 height 109
drag, startPoint x: 513, startPoint y: 94, endPoint x: 497, endPoint y: 174, distance: 81.4
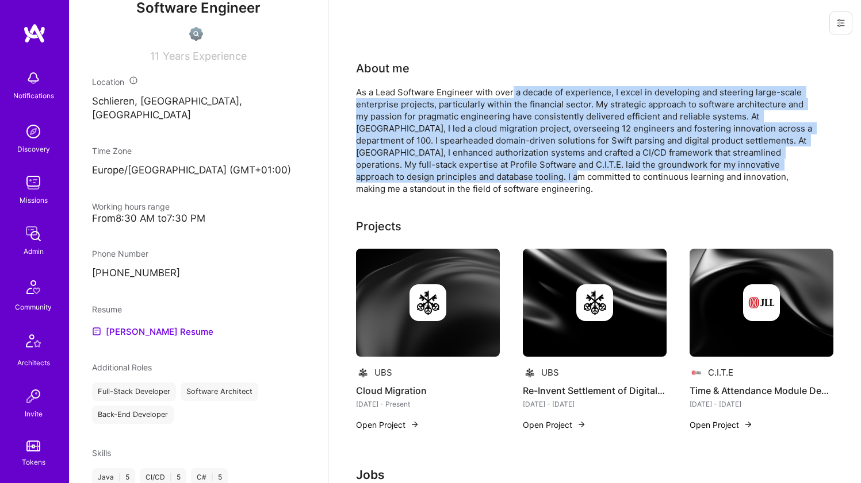
click at [497, 174] on div "As a Lead Software Engineer with over a decade of experience, I excel in develo…" at bounding box center [586, 140] width 460 height 109
drag, startPoint x: 497, startPoint y: 174, endPoint x: 506, endPoint y: 88, distance: 86.7
click at [506, 88] on div "As a Lead Software Engineer with over a decade of experience, I excel in develo…" at bounding box center [586, 140] width 460 height 109
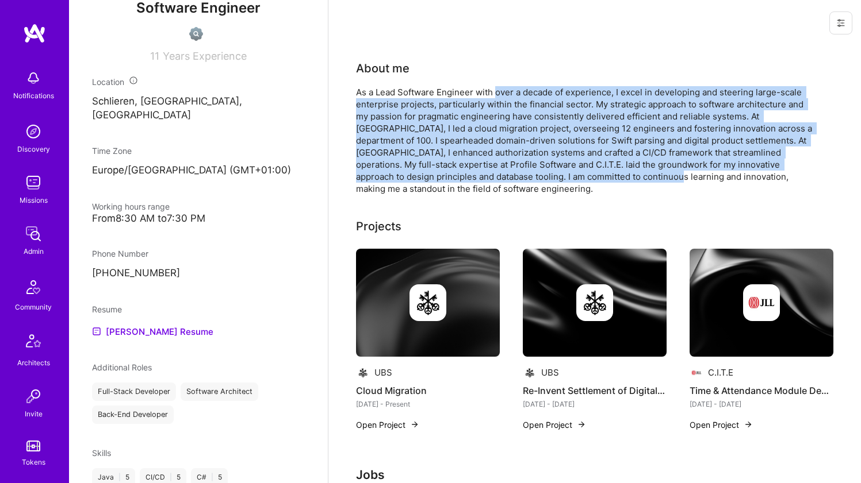
drag, startPoint x: 506, startPoint y: 88, endPoint x: 598, endPoint y: 177, distance: 128.5
click at [598, 177] on div "As a Lead Software Engineer with over a decade of experience, I excel in develo…" at bounding box center [586, 140] width 460 height 109
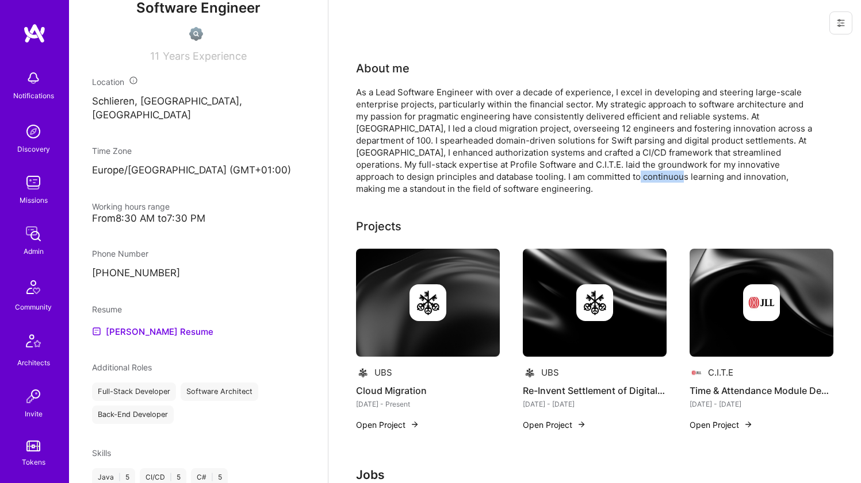
click at [598, 177] on div "As a Lead Software Engineer with over a decade of experience, I excel in develo…" at bounding box center [586, 140] width 460 height 109
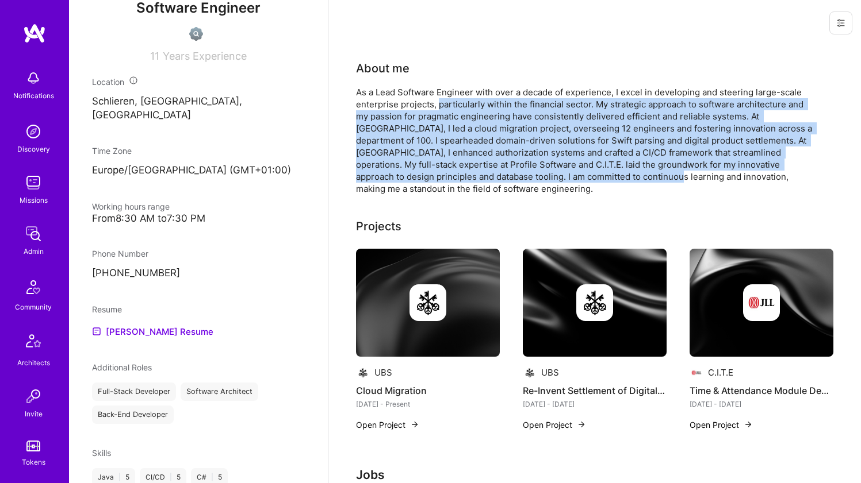
drag, startPoint x: 598, startPoint y: 177, endPoint x: 479, endPoint y: 98, distance: 143.0
click at [479, 98] on div "As a Lead Software Engineer with over a decade of experience, I excel in develo…" at bounding box center [586, 140] width 460 height 109
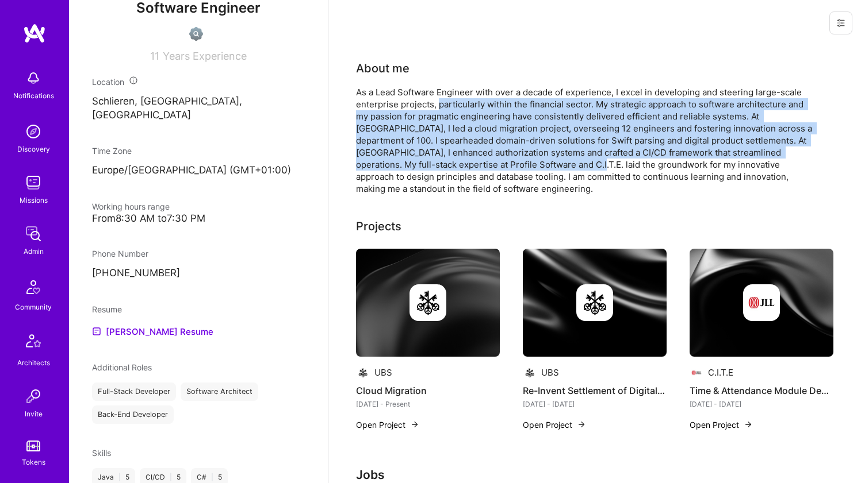
drag, startPoint x: 479, startPoint y: 98, endPoint x: 548, endPoint y: 170, distance: 99.2
click at [548, 170] on div "As a Lead Software Engineer with over a decade of experience, I excel in develo…" at bounding box center [586, 140] width 460 height 109
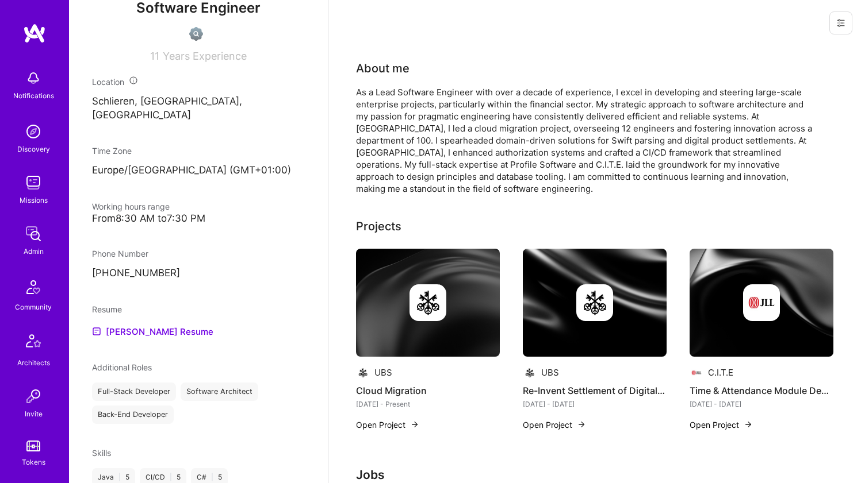
click at [557, 175] on div "As a Lead Software Engineer with over a decade of experience, I excel in develo…" at bounding box center [586, 140] width 460 height 109
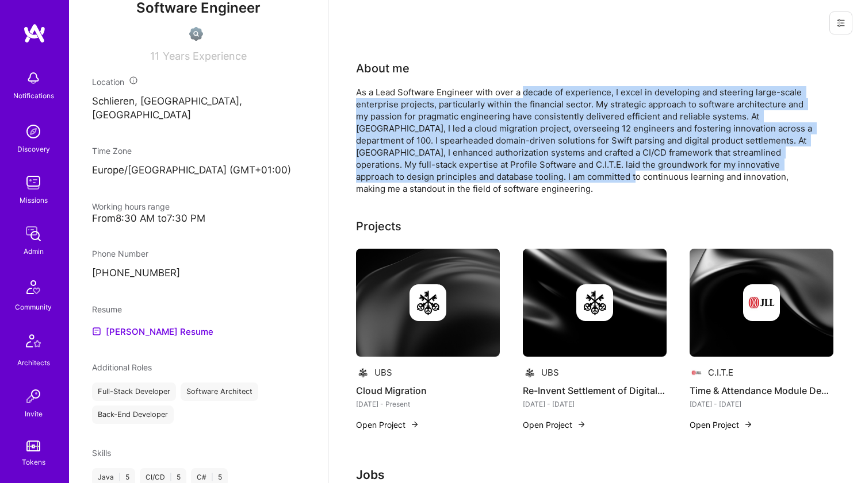
drag, startPoint x: 557, startPoint y: 175, endPoint x: 537, endPoint y: 92, distance: 85.8
click at [537, 92] on div "As a Lead Software Engineer with over a decade of experience, I excel in develo…" at bounding box center [586, 140] width 460 height 109
drag, startPoint x: 537, startPoint y: 92, endPoint x: 561, endPoint y: 178, distance: 89.5
click at [561, 178] on div "As a Lead Software Engineer with over a decade of experience, I excel in develo…" at bounding box center [586, 140] width 460 height 109
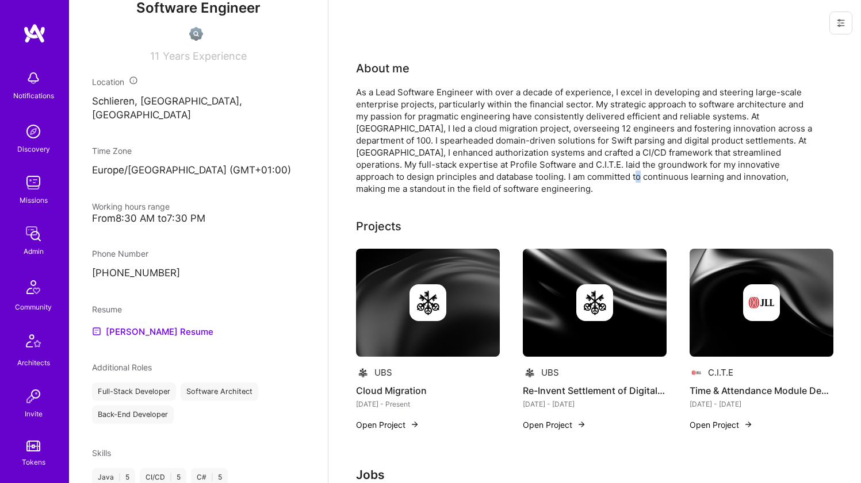
click at [561, 178] on div "As a Lead Software Engineer with over a decade of experience, I excel in develo…" at bounding box center [586, 140] width 460 height 109
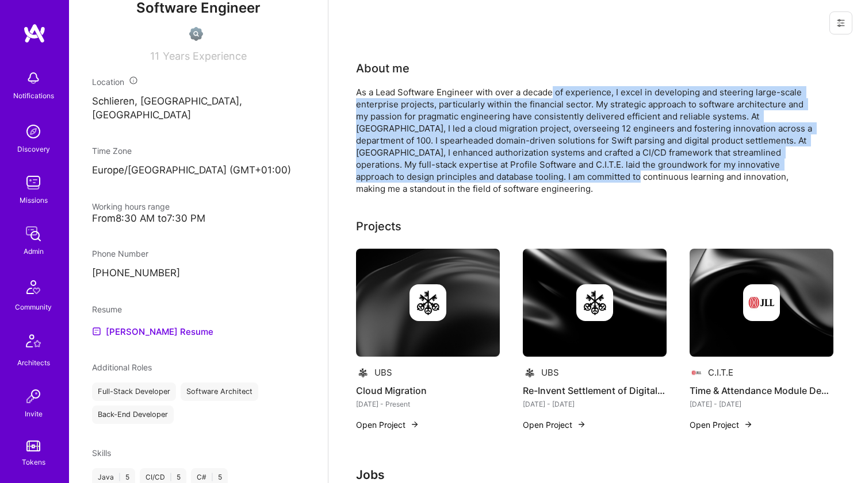
drag, startPoint x: 561, startPoint y: 178, endPoint x: 552, endPoint y: 96, distance: 82.7
click at [552, 96] on div "As a Lead Software Engineer with over a decade of experience, I excel in develo…" at bounding box center [586, 140] width 460 height 109
drag, startPoint x: 552, startPoint y: 96, endPoint x: 556, endPoint y: 177, distance: 81.2
click at [556, 177] on div "As a Lead Software Engineer with over a decade of experience, I excel in develo…" at bounding box center [586, 140] width 460 height 109
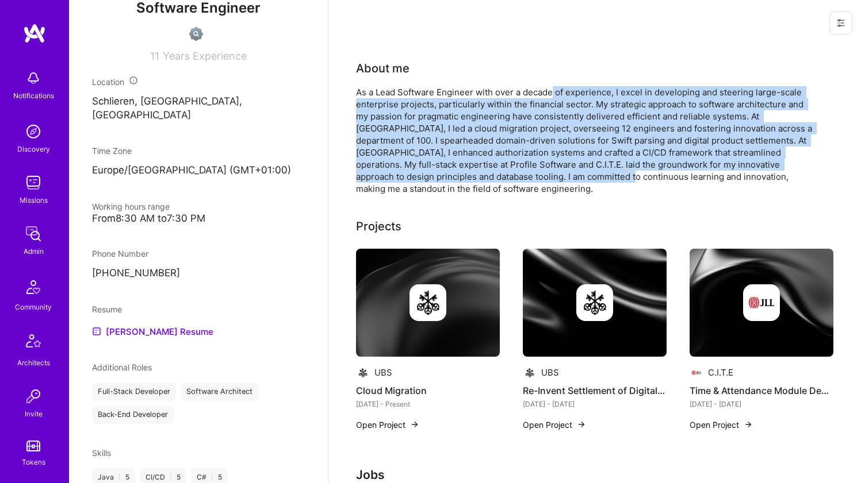
click at [556, 177] on div "As a Lead Software Engineer with over a decade of experience, I excel in develo…" at bounding box center [586, 140] width 460 height 109
drag, startPoint x: 556, startPoint y: 177, endPoint x: 554, endPoint y: 82, distance: 94.9
click at [554, 82] on div "About me As a Lead Software Engineer with over a decade of experience, I excel …" at bounding box center [586, 127] width 460 height 135
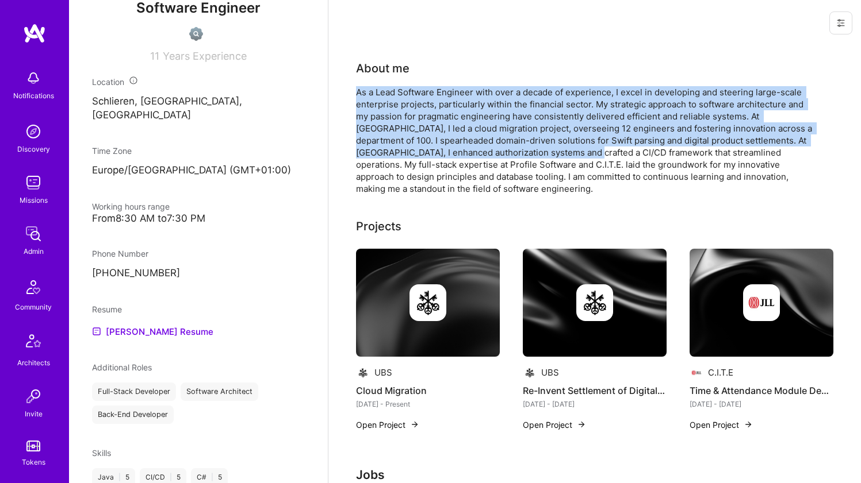
drag, startPoint x: 554, startPoint y: 82, endPoint x: 571, endPoint y: 158, distance: 77.9
click at [571, 152] on div "About me As a Lead Software Engineer with over a decade of experience, I excel …" at bounding box center [586, 127] width 460 height 135
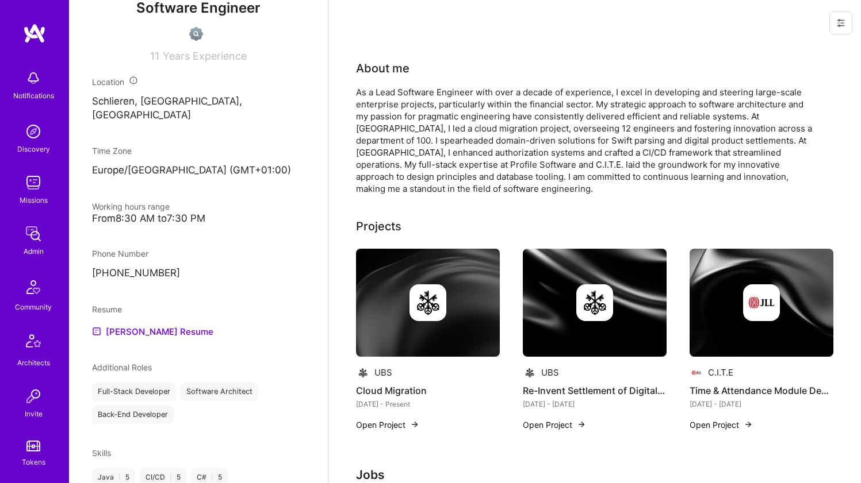
click at [571, 164] on div "As a Lead Software Engineer with over a decade of experience, I excel in develo…" at bounding box center [586, 140] width 460 height 109
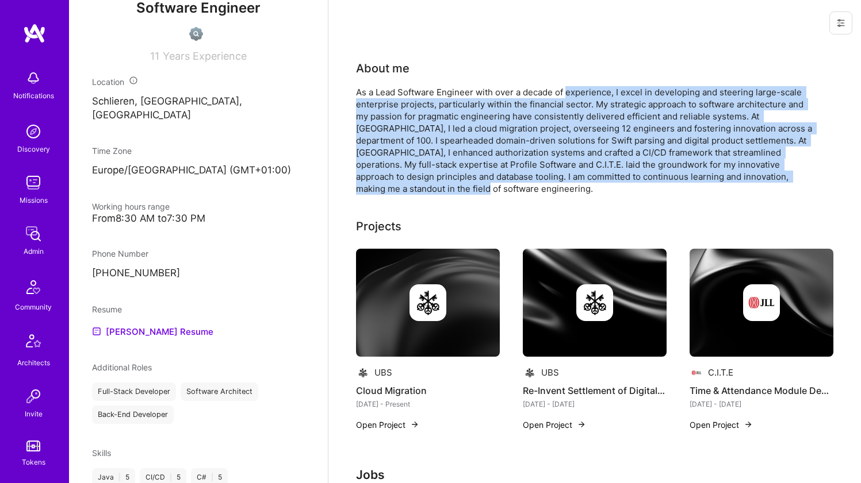
drag, startPoint x: 570, startPoint y: 183, endPoint x: 566, endPoint y: 91, distance: 92.1
click at [566, 91] on div "As a Lead Software Engineer with over a decade of experience, I excel in develo…" at bounding box center [586, 140] width 460 height 109
drag, startPoint x: 566, startPoint y: 91, endPoint x: 565, endPoint y: 172, distance: 81.1
click at [565, 172] on div "As a Lead Software Engineer with over a decade of experience, I excel in develo…" at bounding box center [586, 140] width 460 height 109
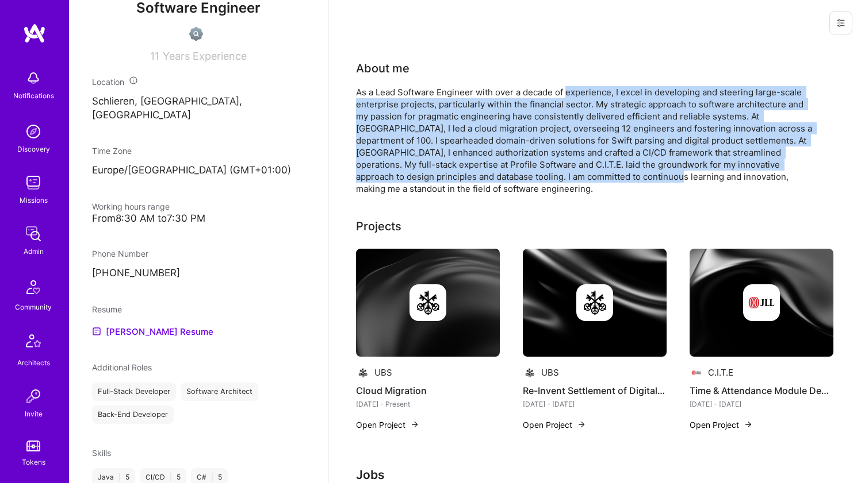
click at [565, 172] on div "As a Lead Software Engineer with over a decade of experience, I excel in develo…" at bounding box center [586, 140] width 460 height 109
drag, startPoint x: 565, startPoint y: 172, endPoint x: 552, endPoint y: 95, distance: 78.0
click at [552, 95] on div "As a Lead Software Engineer with over a decade of experience, I excel in develo…" at bounding box center [586, 140] width 460 height 109
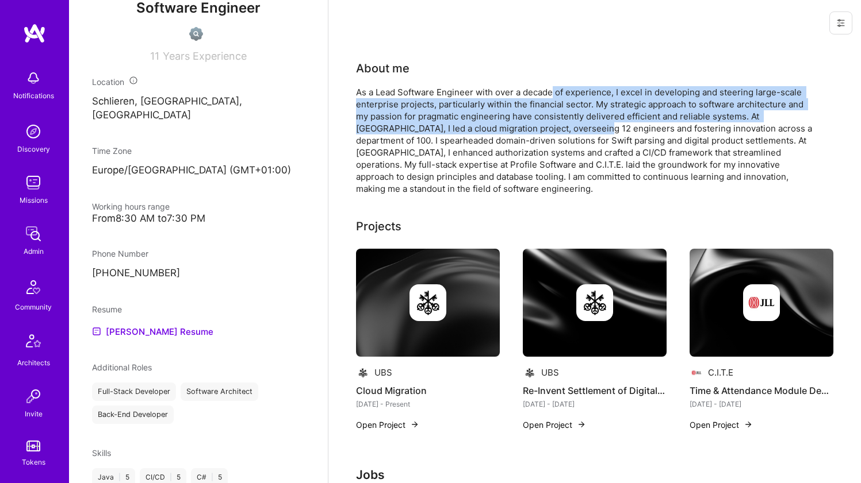
drag, startPoint x: 552, startPoint y: 95, endPoint x: 547, endPoint y: 122, distance: 26.9
click at [547, 122] on div "As a Lead Software Engineer with over a decade of experience, I excel in develo…" at bounding box center [586, 140] width 460 height 109
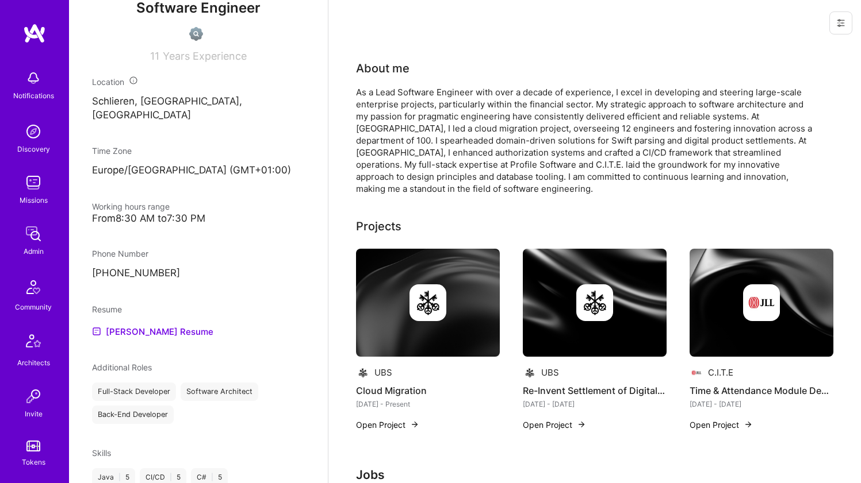
click at [533, 89] on div "As a Lead Software Engineer with over a decade of experience, I excel in develo…" at bounding box center [586, 140] width 460 height 109
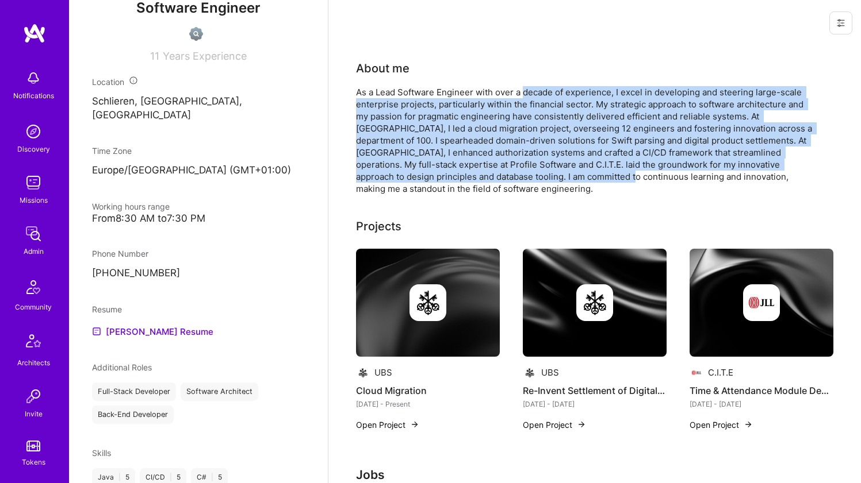
drag, startPoint x: 533, startPoint y: 89, endPoint x: 554, endPoint y: 174, distance: 87.0
click at [554, 174] on div "As a Lead Software Engineer with over a decade of experience, I excel in develo…" at bounding box center [586, 140] width 460 height 109
drag
click at [540, 92] on div "As a Lead Software Engineer with over a decade of experience, I excel in develo…" at bounding box center [586, 140] width 460 height 109
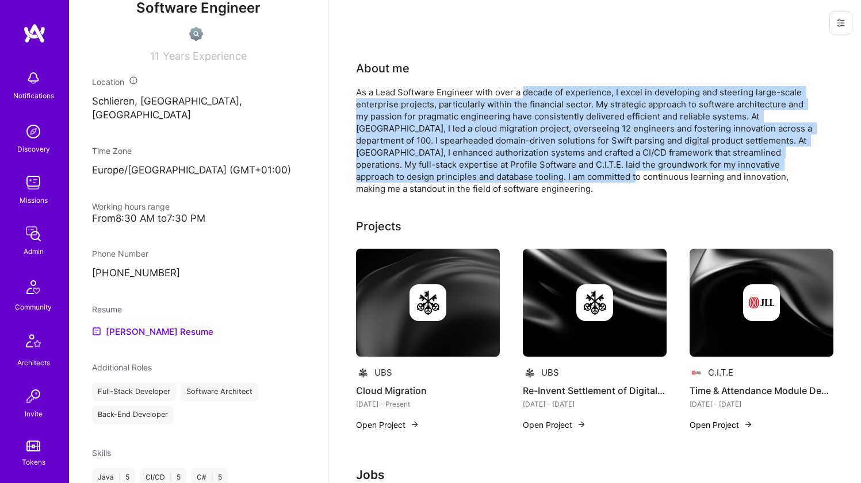
click at [540, 92] on div "As a Lead Software Engineer with over a decade of experience, I excel in develo…" at bounding box center [586, 140] width 460 height 109
click at [550, 179] on div "As a Lead Software Engineer with over a decade of experience, I excel in develo…" at bounding box center [586, 140] width 460 height 109
click at [551, 179] on div "As a Lead Software Engineer with over a decade of experience, I excel in develo…" at bounding box center [586, 140] width 460 height 109
click at [506, 92] on div "As a Lead Software Engineer with over a decade of experience, I excel in develo…" at bounding box center [586, 140] width 460 height 109
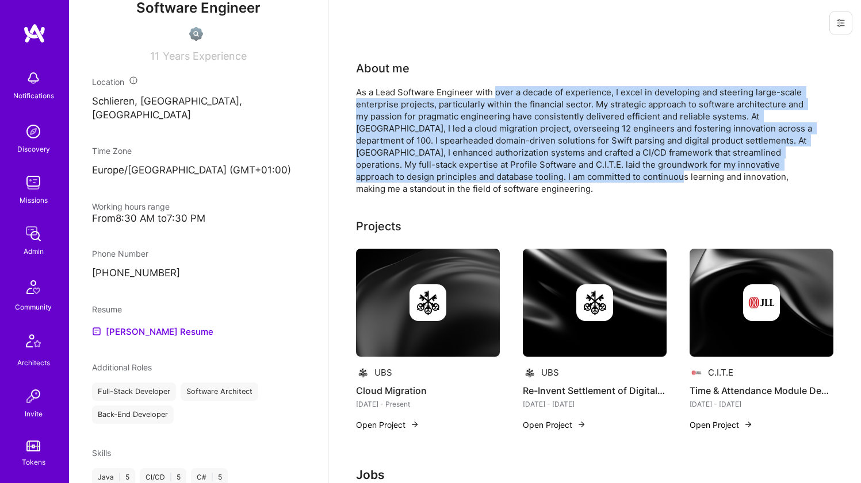
click at [586, 172] on div "As a Lead Software Engineer with over a decade of experience, I excel in develo…" at bounding box center [586, 140] width 460 height 109
click at [465, 92] on div "As a Lead Software Engineer with over a decade of experience, I excel in develo…" at bounding box center [586, 140] width 460 height 109
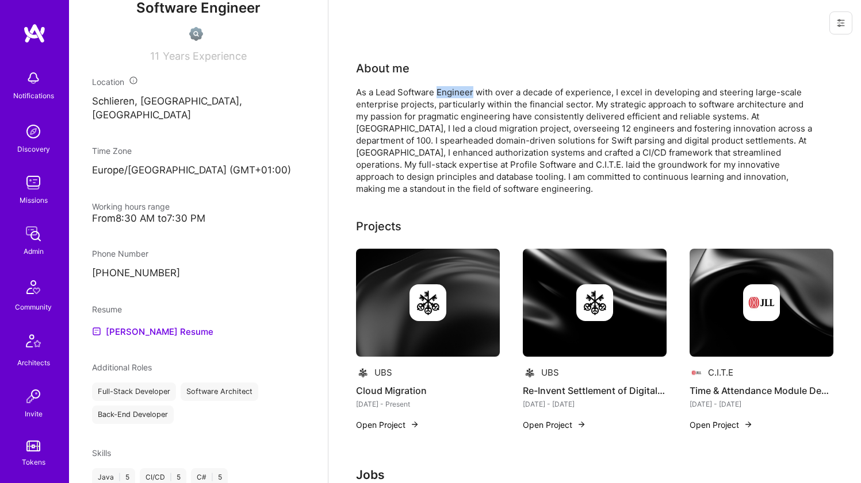
click at [464, 91] on div "As a Lead Software Engineer with over a decade of experience, I excel in develo…" at bounding box center [586, 140] width 460 height 109
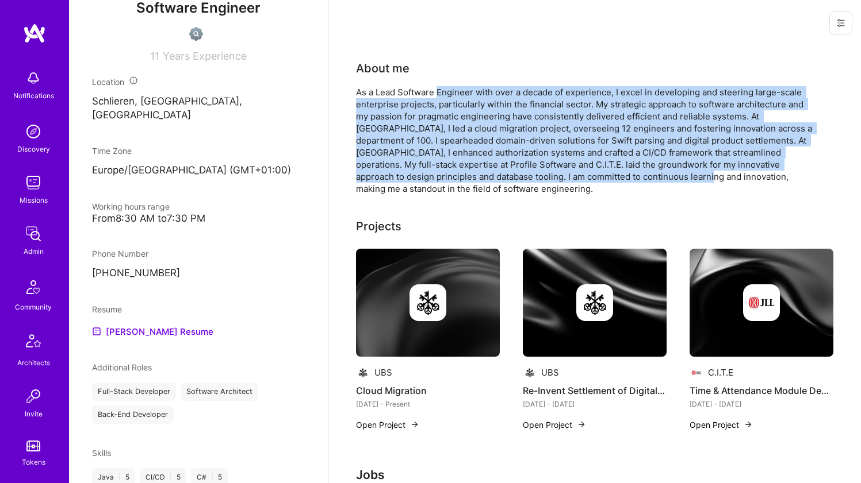
click at [631, 175] on div "As a Lead Software Engineer with over a decade of experience, I excel in develo…" at bounding box center [586, 140] width 460 height 109
click at [449, 89] on div "As a Lead Software Engineer with over a decade of experience, I excel in develo…" at bounding box center [586, 140] width 460 height 109
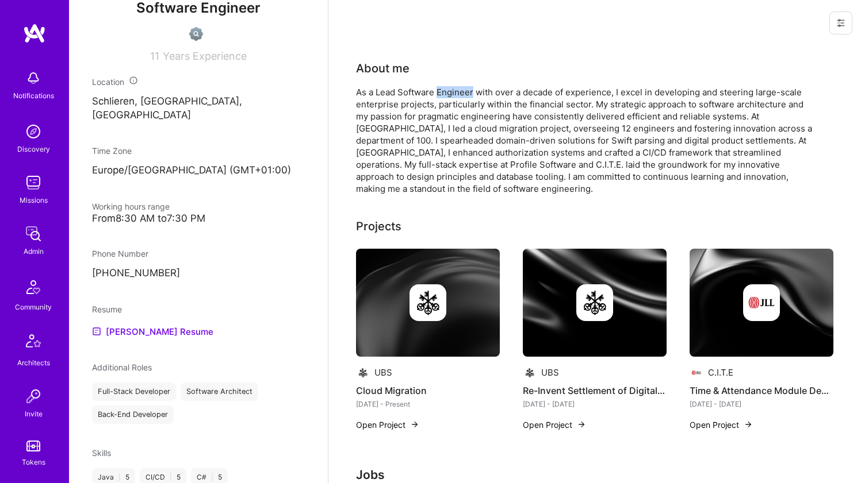
click at [449, 89] on div "As a Lead Software Engineer with over a decade of experience, I excel in develo…" at bounding box center [586, 140] width 460 height 109
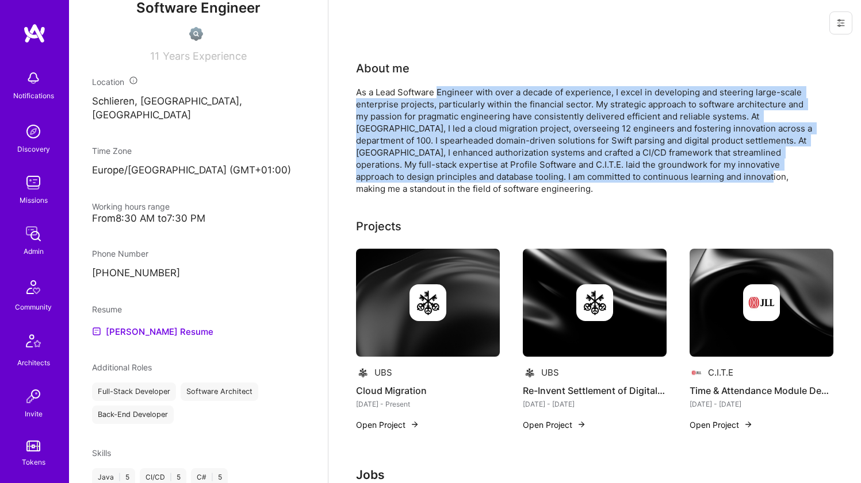
click at [667, 175] on div "As a Lead Software Engineer with over a decade of experience, I excel in develo…" at bounding box center [586, 140] width 460 height 109
click at [456, 90] on div "As a Lead Software Engineer with over a decade of experience, I excel in develo…" at bounding box center [586, 140] width 460 height 109
click at [665, 179] on div "As a Lead Software Engineer with over a decade of experience, I excel in develo…" at bounding box center [586, 140] width 460 height 109
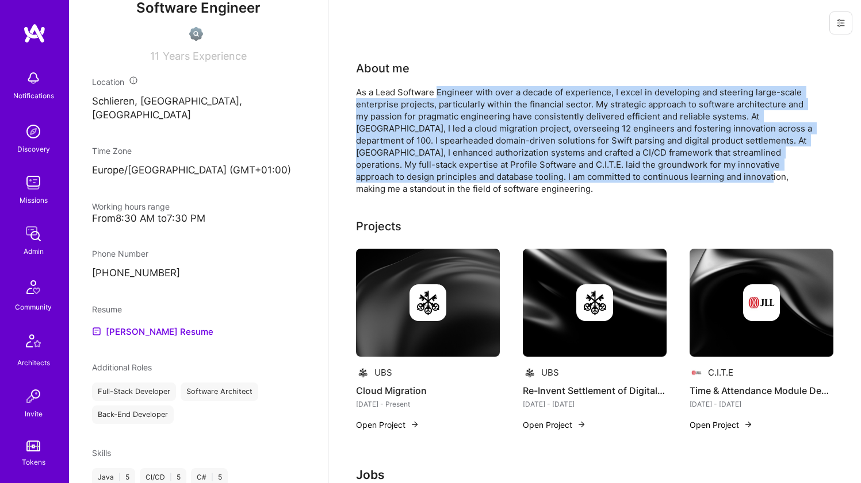
click at [669, 179] on div "As a Lead Software Engineer with over a decade of experience, I excel in develo…" at bounding box center [586, 140] width 460 height 109
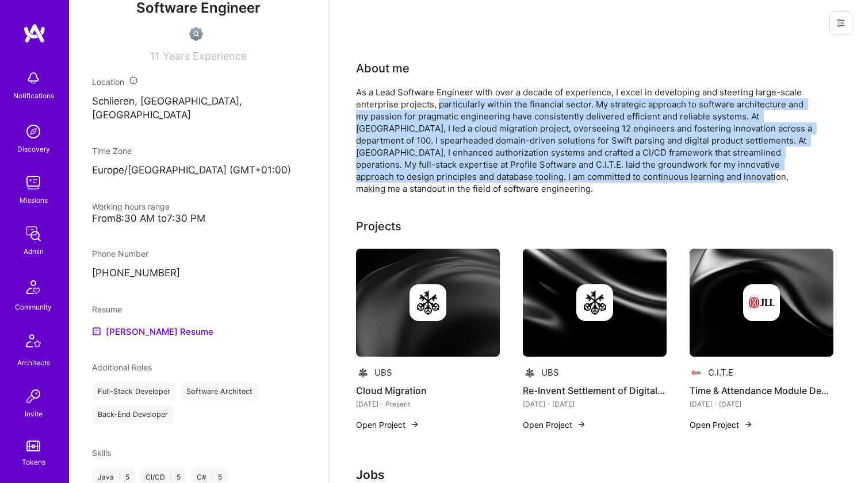
click at [456, 97] on div "As a Lead Software Engineer with over a decade of experience, I excel in develo…" at bounding box center [586, 140] width 460 height 109
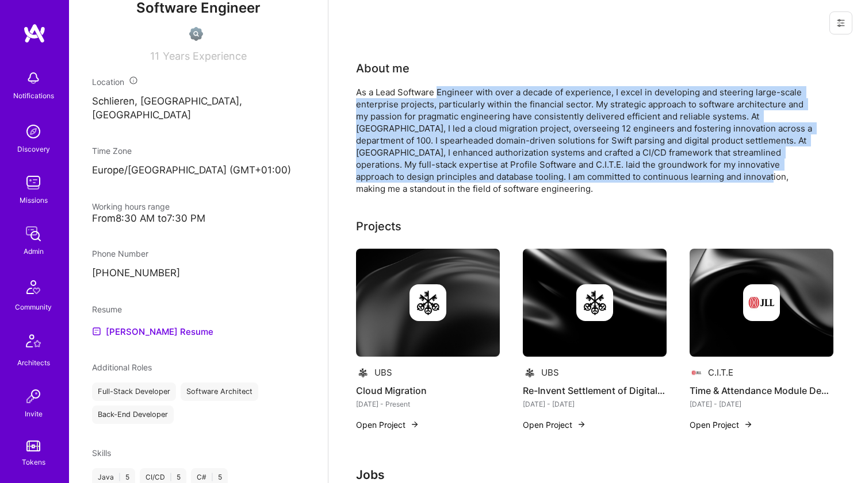
click at [456, 97] on div "As a Lead Software Engineer with over a decade of experience, I excel in develo…" at bounding box center [586, 140] width 460 height 109
click at [647, 175] on div "As a Lead Software Engineer with over a decade of experience, I excel in develo…" at bounding box center [586, 140] width 460 height 109
click at [447, 93] on div "As a Lead Software Engineer with over a decade of experience, I excel in develo…" at bounding box center [586, 140] width 460 height 109
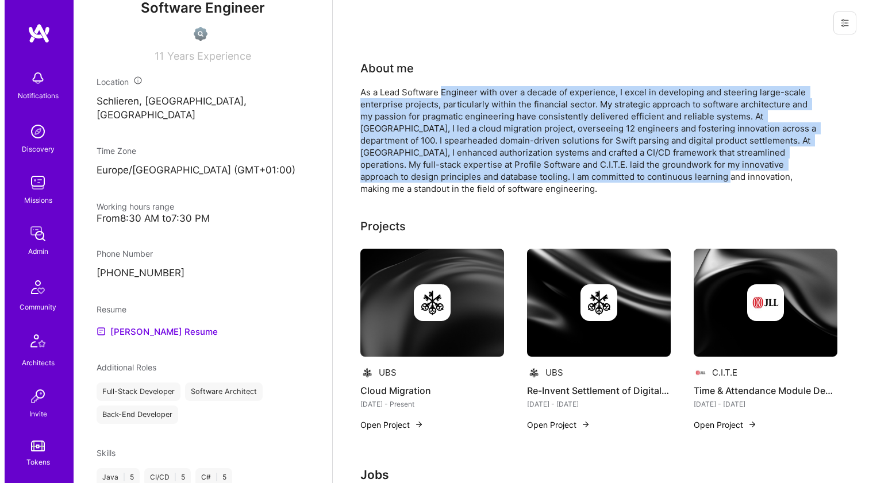
scroll to position [78, 0]
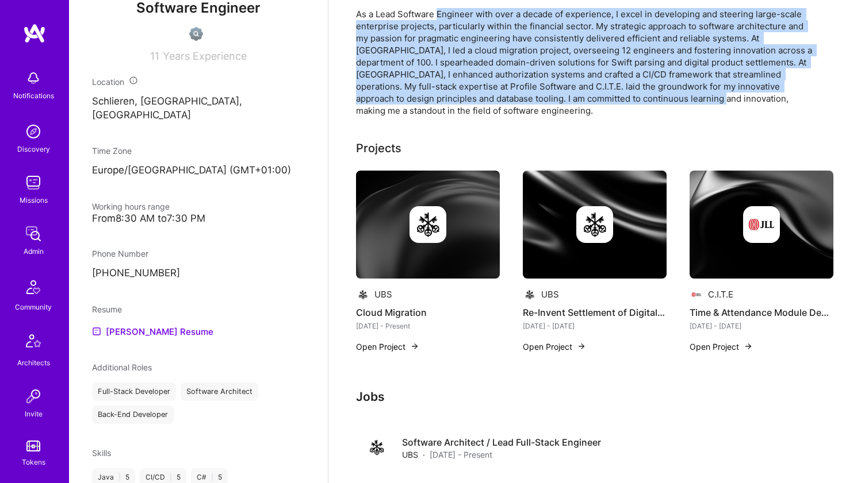
click at [420, 210] on img at bounding box center [427, 224] width 37 height 37
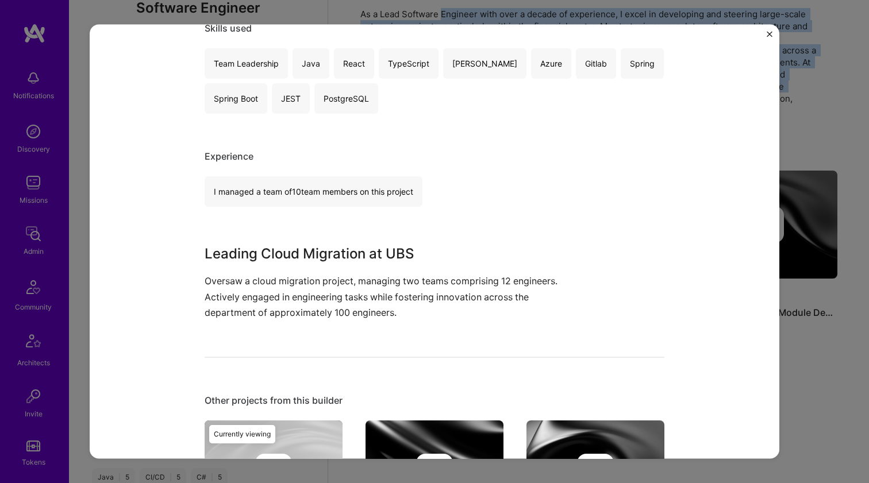
scroll to position [247, 0]
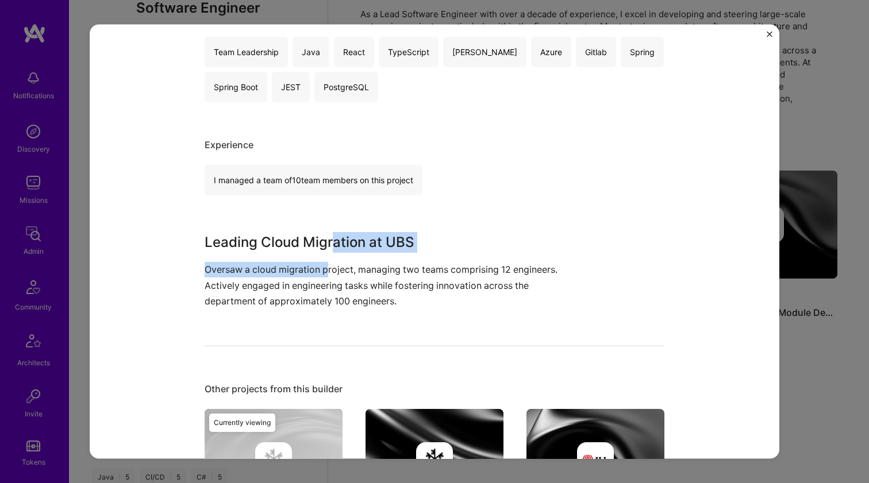
click at [324, 272] on div "Leading Cloud Migration at UBS Oversaw a cloud migration project, managing two …" at bounding box center [392, 270] width 374 height 77
click at [324, 272] on p "Oversaw a cloud migration project, managing two teams comprising 12 engineers. …" at bounding box center [392, 285] width 374 height 47
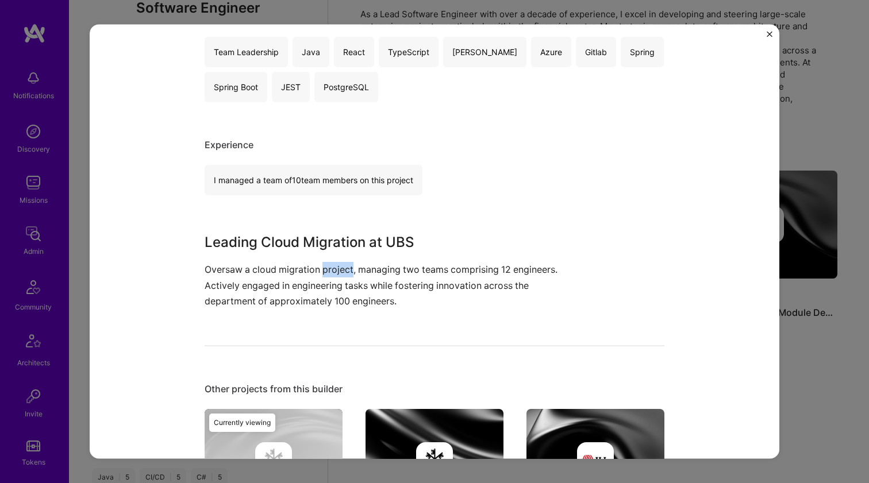
click at [324, 272] on p "Oversaw a cloud migration project, managing two teams comprising 12 engineers. …" at bounding box center [392, 285] width 374 height 47
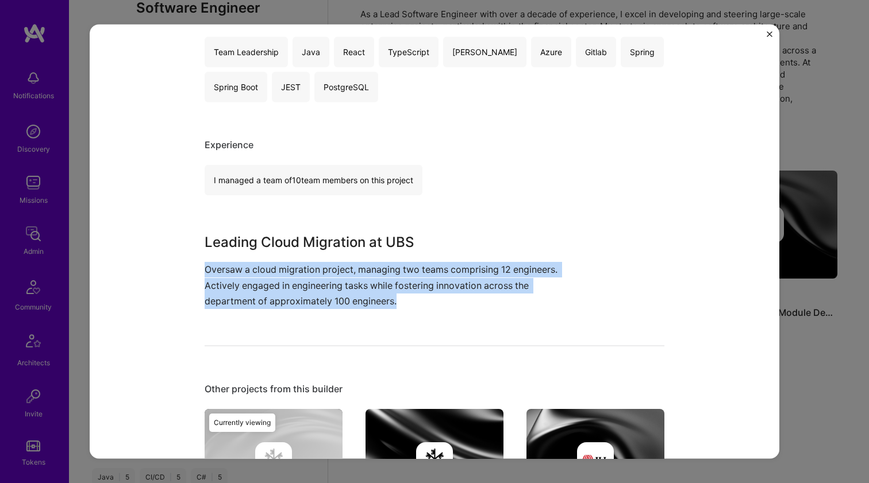
click at [324, 273] on p "Oversaw a cloud migration project, managing two teams comprising 12 engineers. …" at bounding box center [392, 285] width 374 height 47
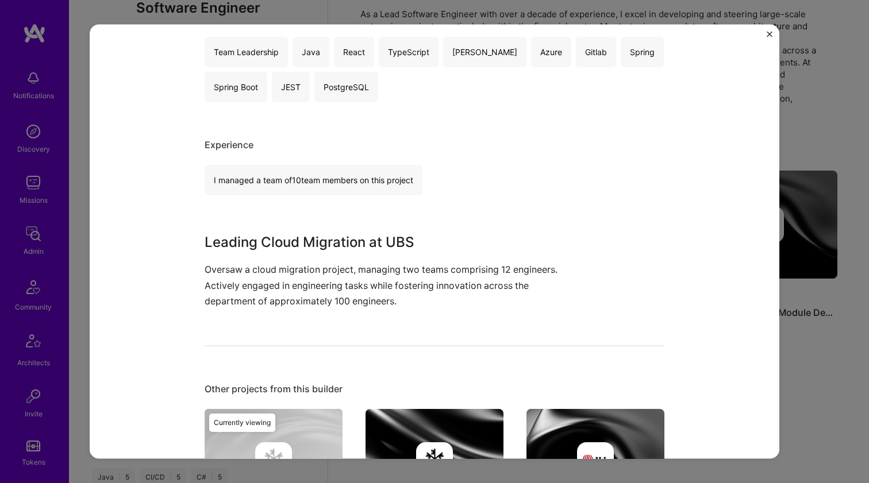
click at [320, 273] on p "Oversaw a cloud migration project, managing two teams comprising 12 engineers. …" at bounding box center [392, 285] width 374 height 47
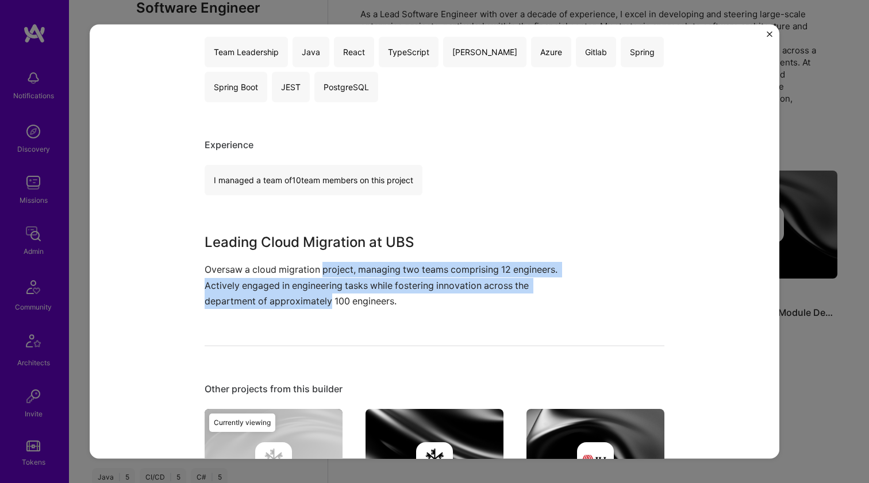
click at [310, 294] on p "Oversaw a cloud migration project, managing two teams comprising 12 engineers. …" at bounding box center [392, 285] width 374 height 47
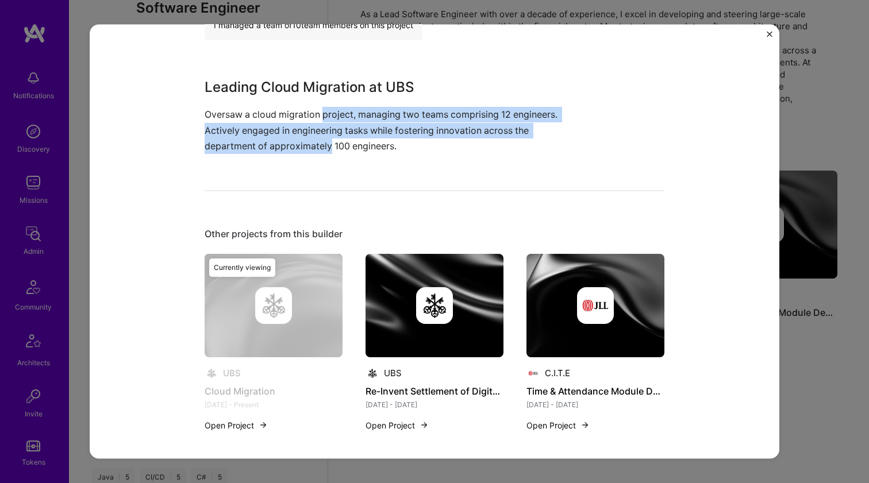
click at [485, 323] on img at bounding box center [435, 305] width 138 height 103
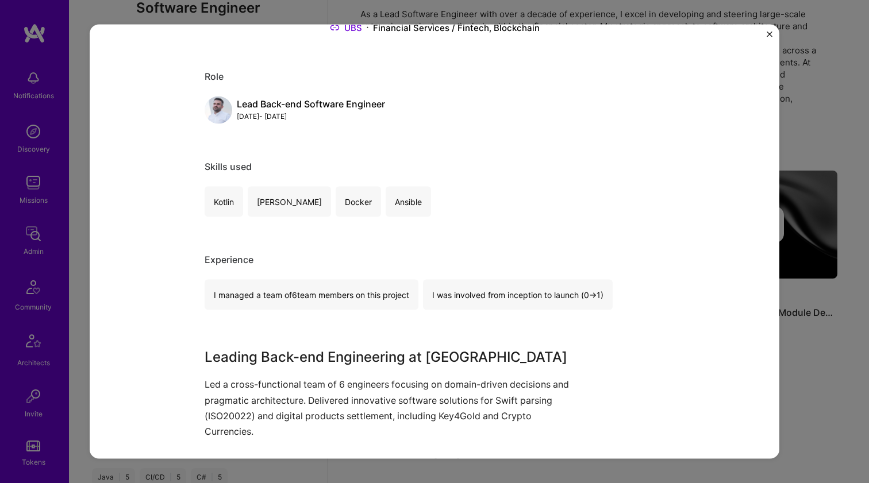
scroll to position [194, 0]
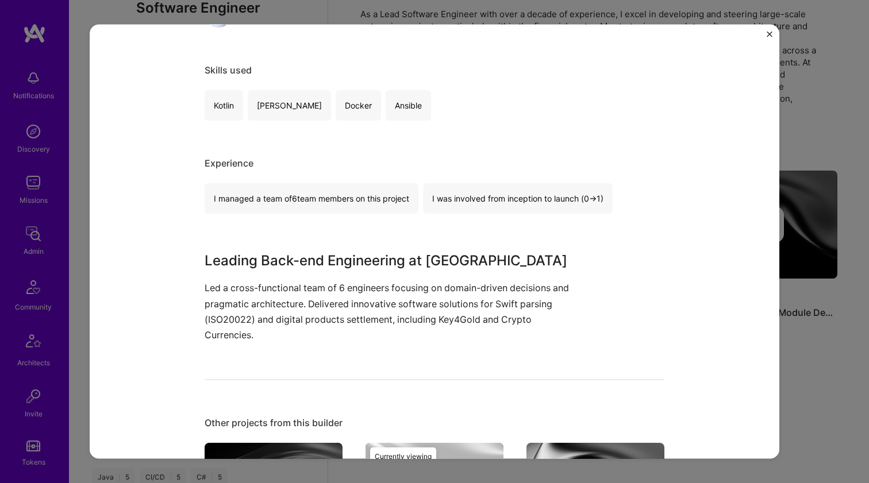
click at [257, 261] on h3 "Leading Back-end Engineering at [GEOGRAPHIC_DATA]" at bounding box center [392, 261] width 374 height 21
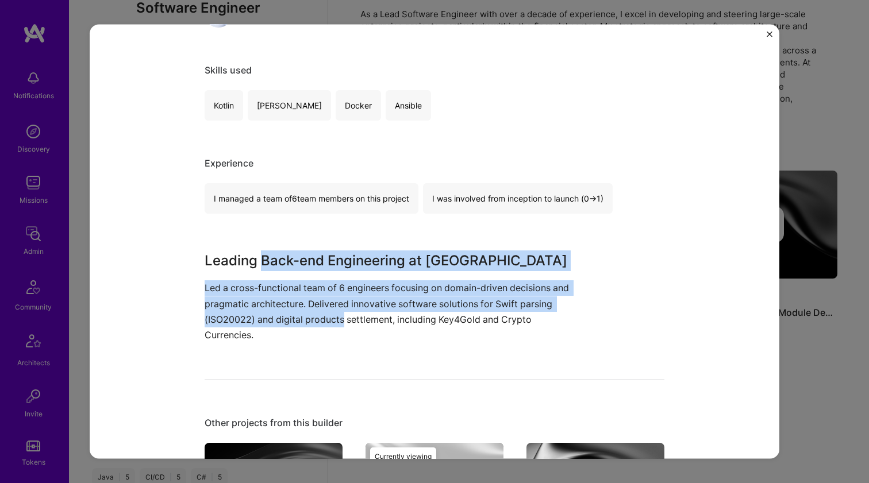
click at [307, 315] on div "Leading Back-end Engineering at UBS Led a cross-functional team of 6 engineers …" at bounding box center [392, 297] width 374 height 93
click at [308, 314] on p "Led a cross-functional team of 6 engineers focusing on domain-driven decisions …" at bounding box center [392, 312] width 374 height 63
click at [320, 256] on div "Leading Back-end Engineering at UBS Led a cross-functional team of 6 engineers …" at bounding box center [392, 297] width 374 height 93
click at [320, 256] on h3 "Leading Back-end Engineering at [GEOGRAPHIC_DATA]" at bounding box center [392, 261] width 374 height 21
click at [327, 321] on div "Leading Back-end Engineering at UBS Led a cross-functional team of 6 engineers …" at bounding box center [392, 297] width 374 height 93
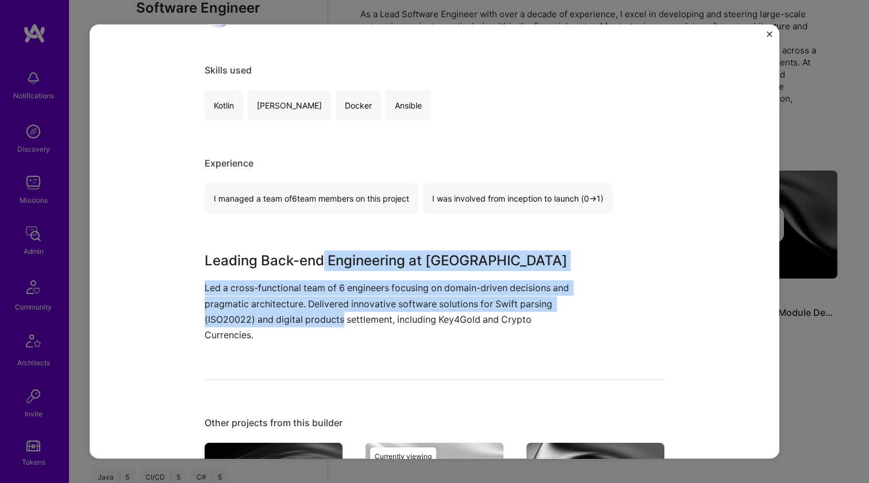
click at [327, 321] on p "Led a cross-functional team of 6 engineers focusing on domain-driven decisions …" at bounding box center [392, 312] width 374 height 63
click at [331, 256] on div "Leading Back-end Engineering at UBS Led a cross-functional team of 6 engineers …" at bounding box center [392, 297] width 374 height 93
click at [331, 256] on h3 "Leading Back-end Engineering at [GEOGRAPHIC_DATA]" at bounding box center [392, 261] width 374 height 21
click at [337, 320] on div "Leading Back-end Engineering at UBS Led a cross-functional team of 6 engineers …" at bounding box center [392, 297] width 374 height 93
click at [337, 320] on p "Led a cross-functional team of 6 engineers focusing on domain-driven decisions …" at bounding box center [392, 312] width 374 height 63
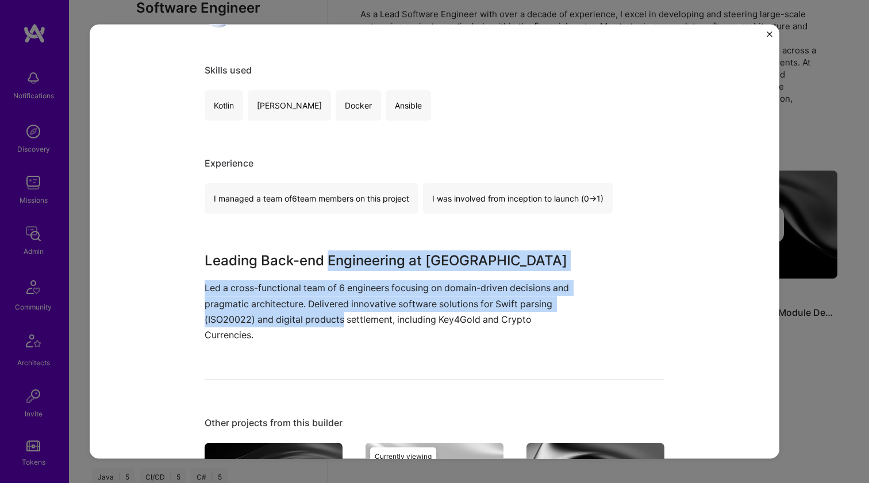
click at [345, 251] on div "Leading Back-end Engineering at UBS Led a cross-functional team of 6 engineers …" at bounding box center [392, 297] width 374 height 93
click at [345, 251] on h3 "Leading Back-end Engineering at [GEOGRAPHIC_DATA]" at bounding box center [392, 261] width 374 height 21
click at [347, 319] on div "Leading Back-end Engineering at UBS Led a cross-functional team of 6 engineers …" at bounding box center [392, 297] width 374 height 93
click at [347, 319] on p "Led a cross-functional team of 6 engineers focusing on domain-driven decisions …" at bounding box center [392, 312] width 374 height 63
click at [356, 258] on div "Leading Back-end Engineering at UBS Led a cross-functional team of 6 engineers …" at bounding box center [392, 297] width 374 height 93
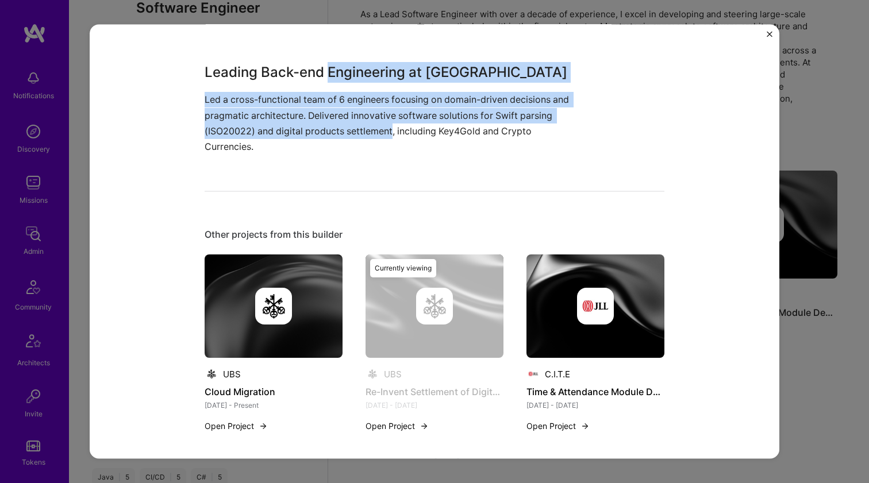
scroll to position [391, 0]
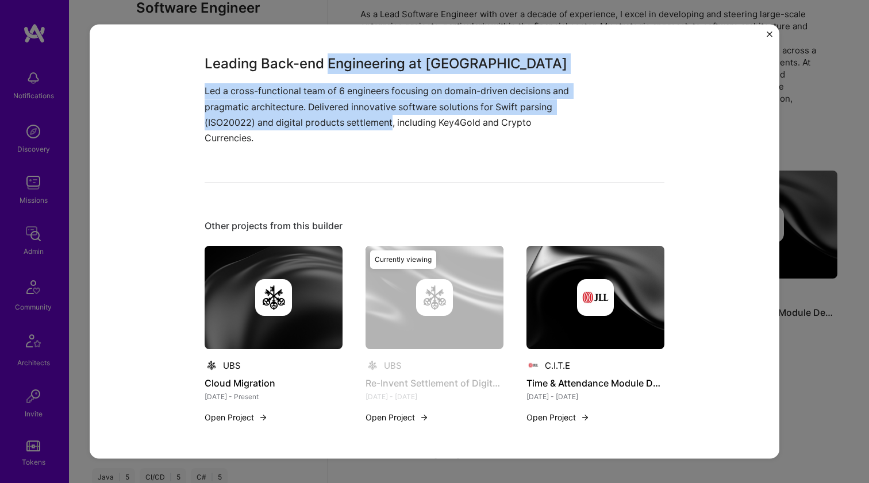
click at [590, 328] on img at bounding box center [596, 297] width 138 height 103
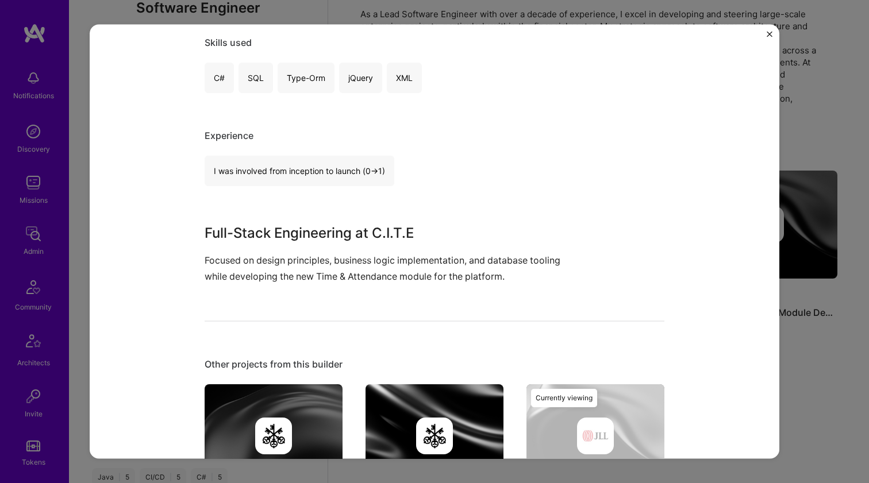
scroll to position [348, 0]
